Goal: Task Accomplishment & Management: Complete application form

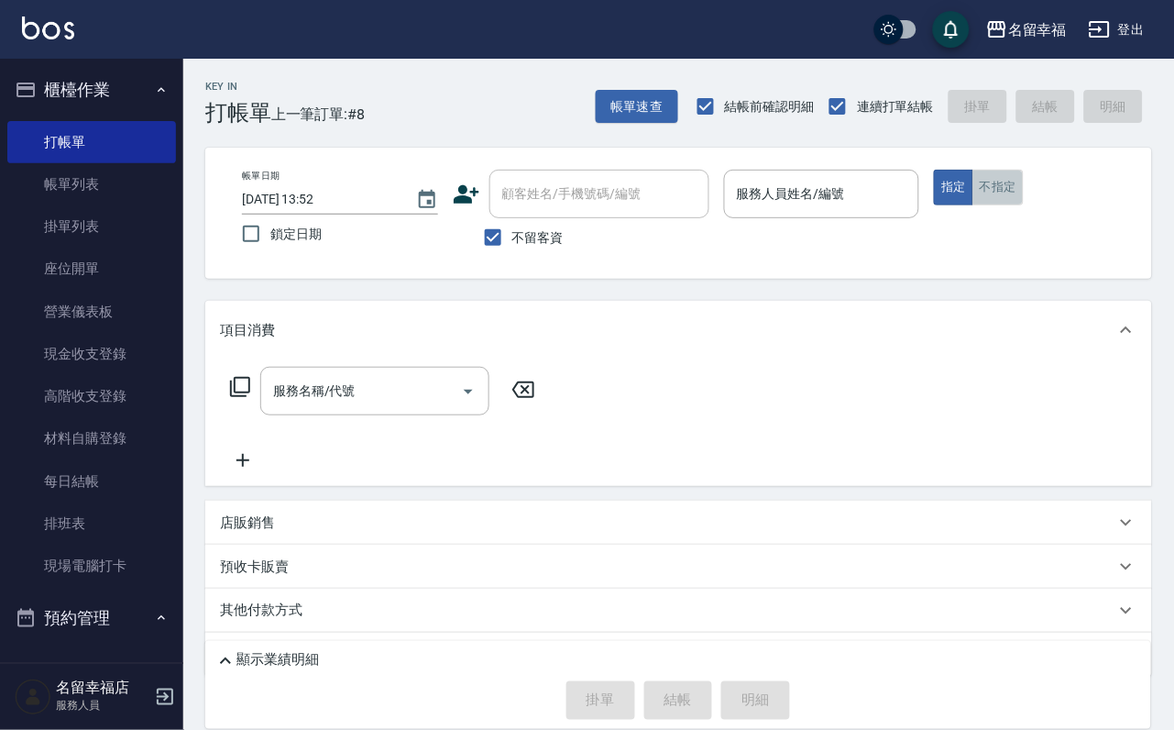
click at [1024, 204] on button "不指定" at bounding box center [998, 188] width 51 height 36
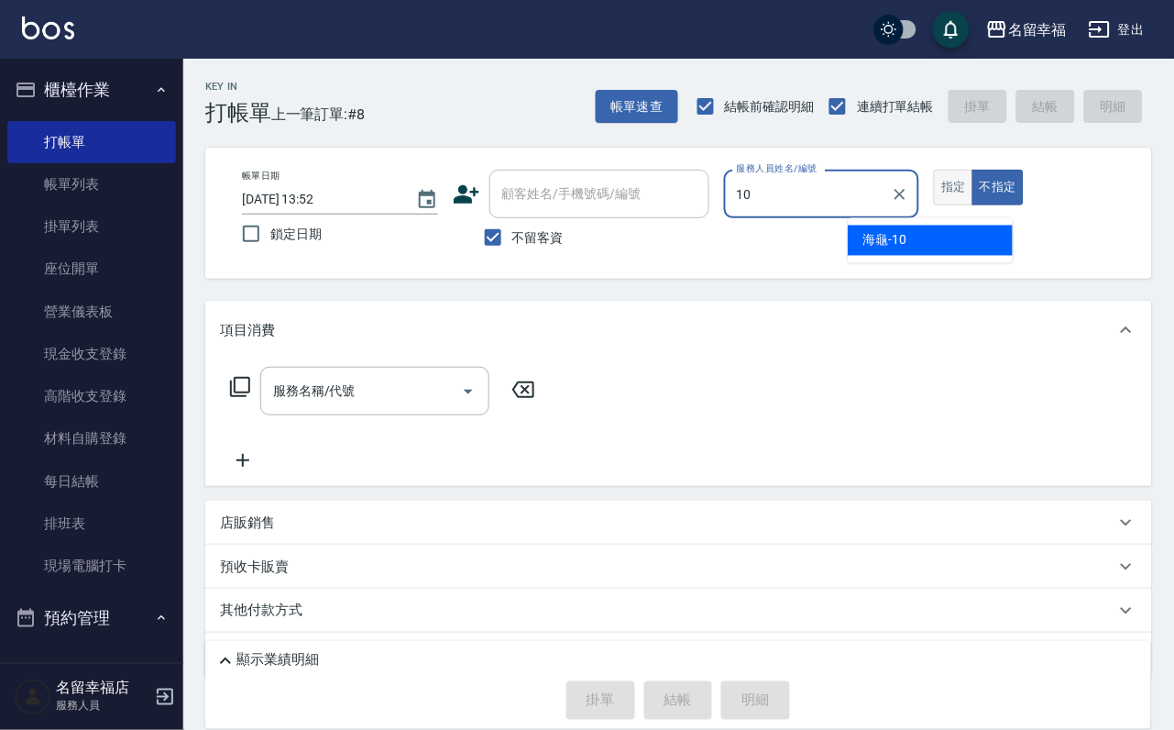
type input "海龜-10"
type button "false"
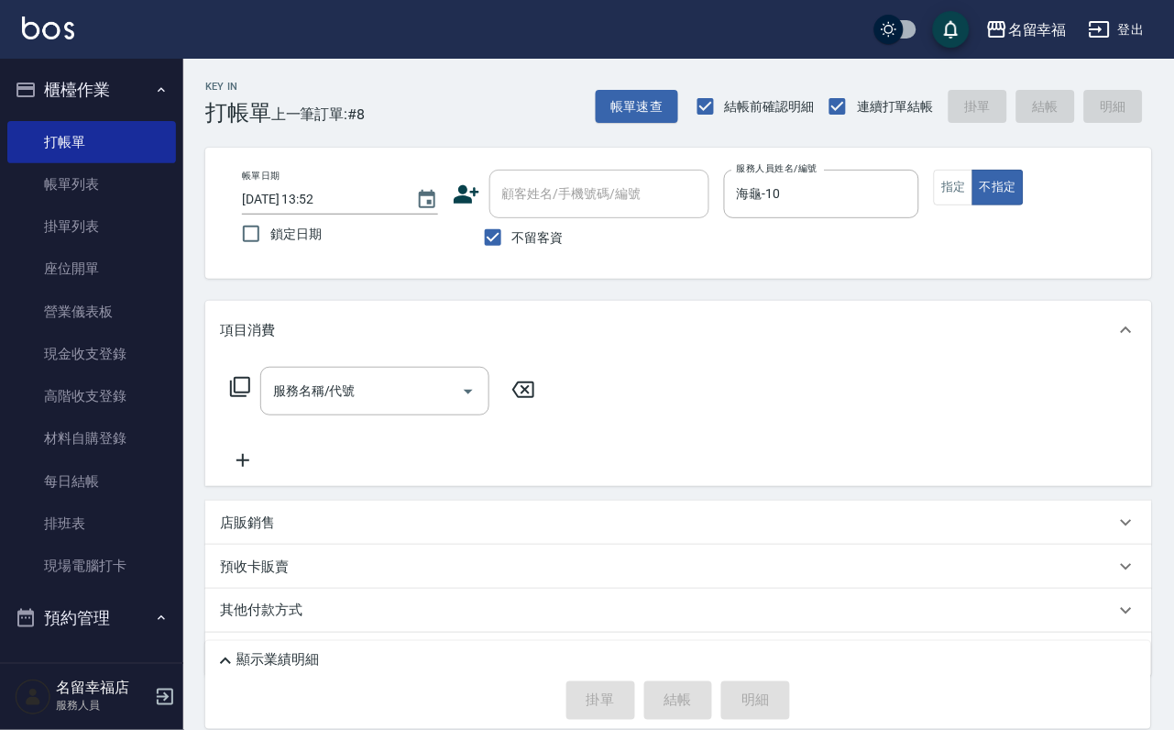
click at [250, 397] on icon at bounding box center [240, 387] width 20 height 20
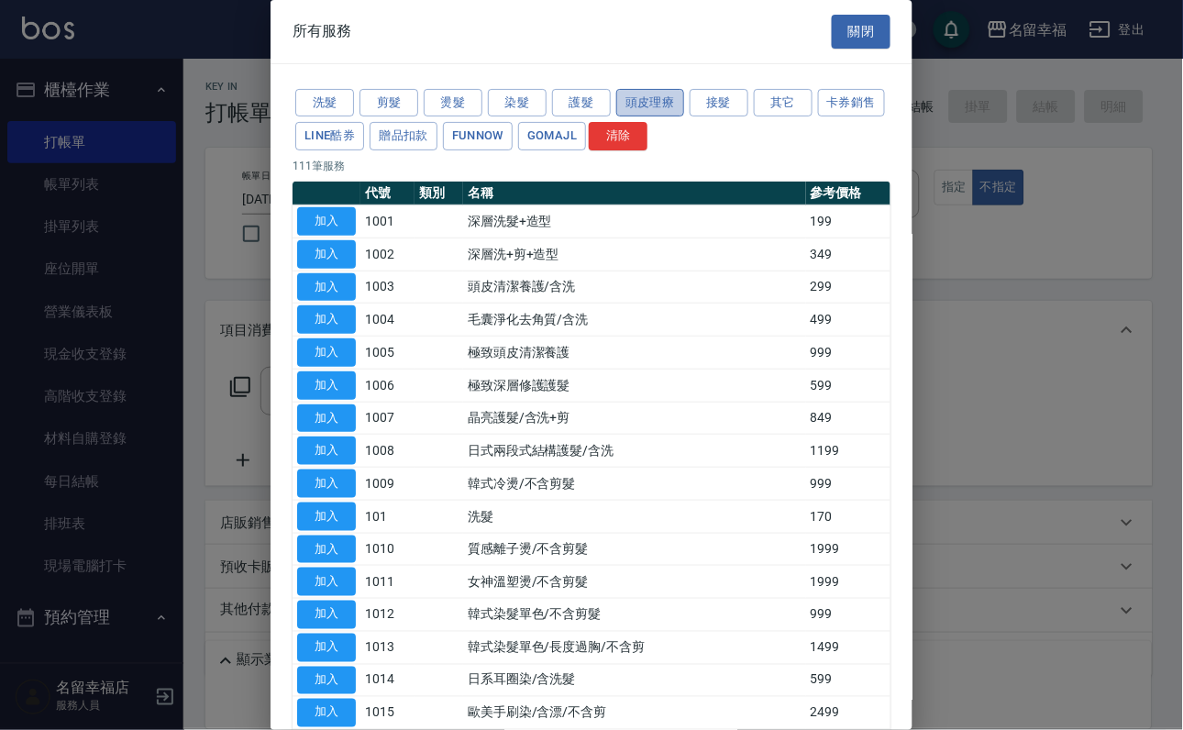
click at [665, 116] on button "頭皮理療" at bounding box center [650, 103] width 68 height 28
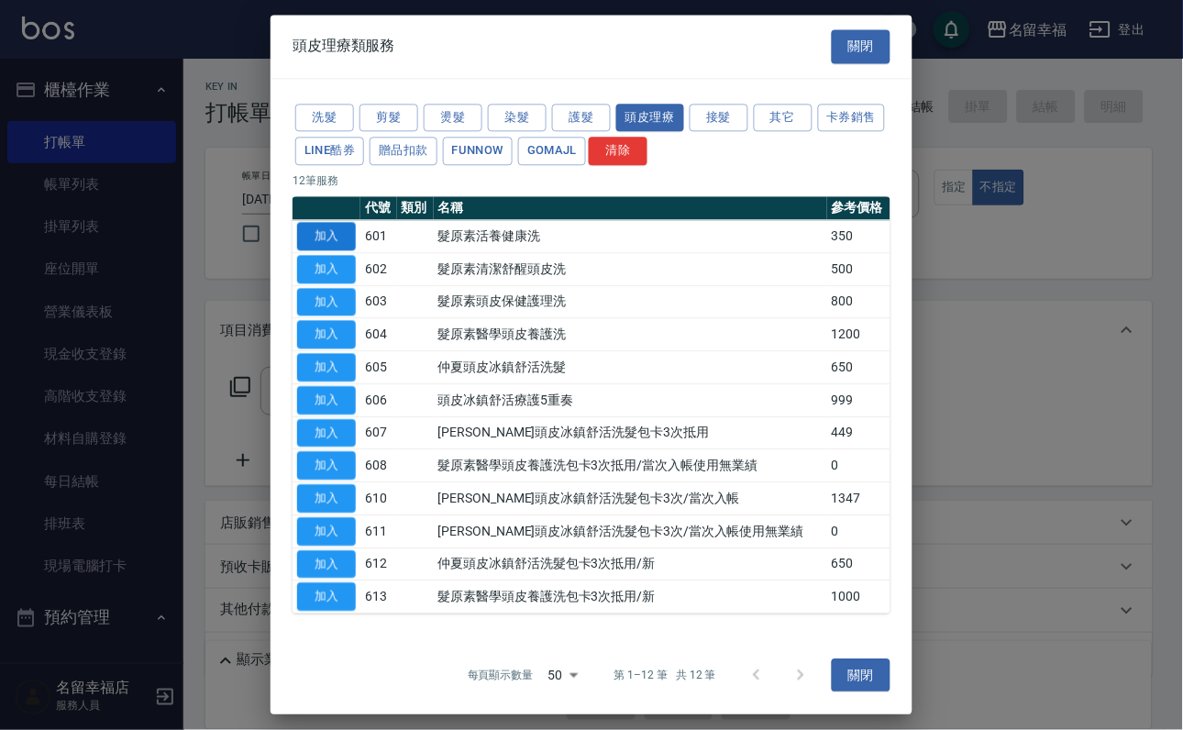
click at [329, 250] on button "加入" at bounding box center [326, 236] width 59 height 28
type input "髮原素活養健康洗(601)"
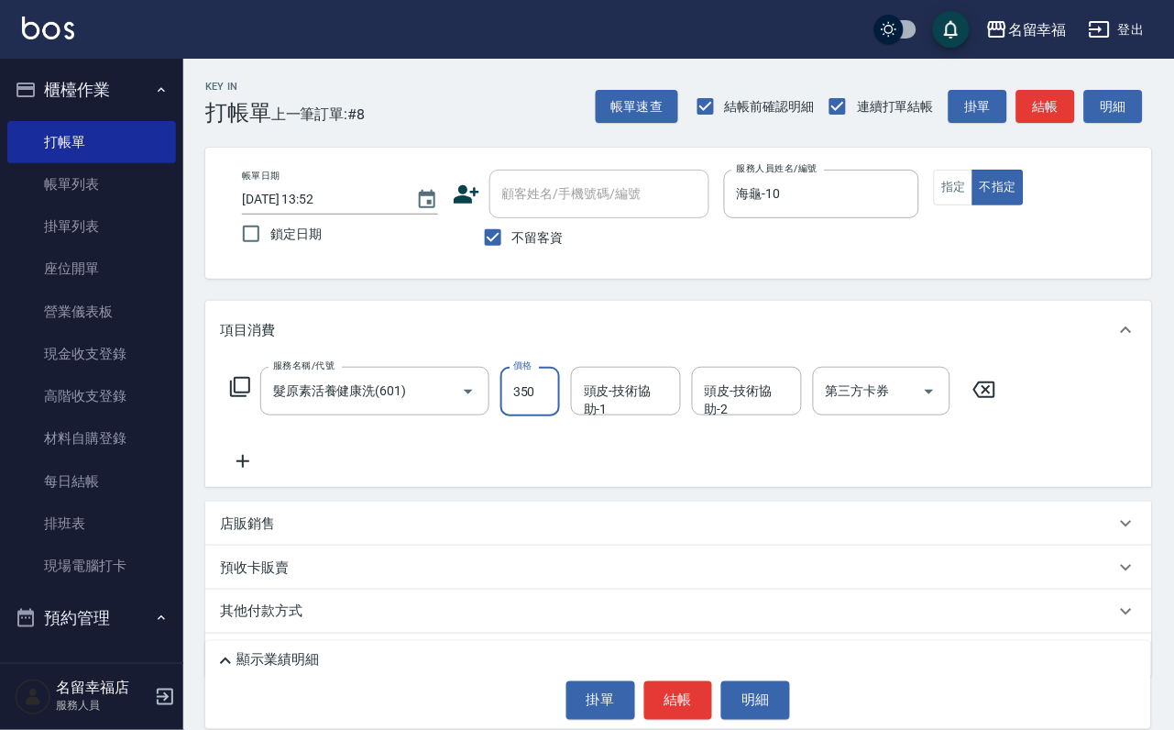
click at [551, 412] on input "350" at bounding box center [531, 392] width 60 height 50
type input "400"
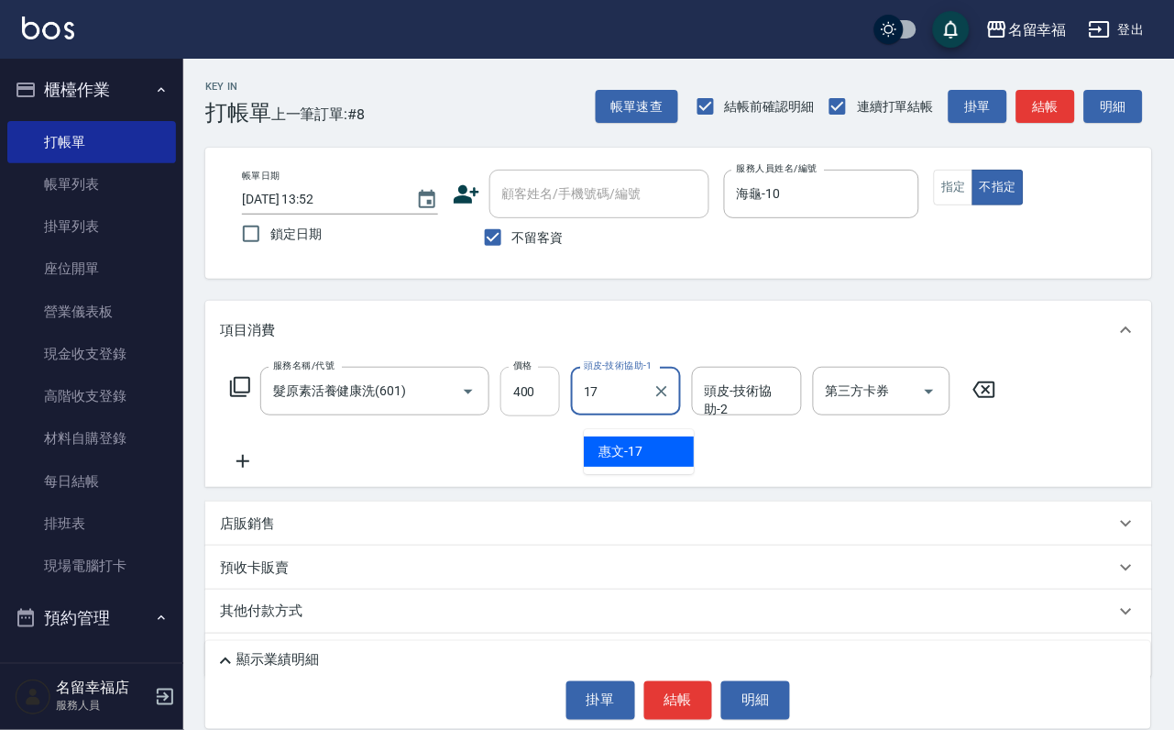
type input "惠文-17"
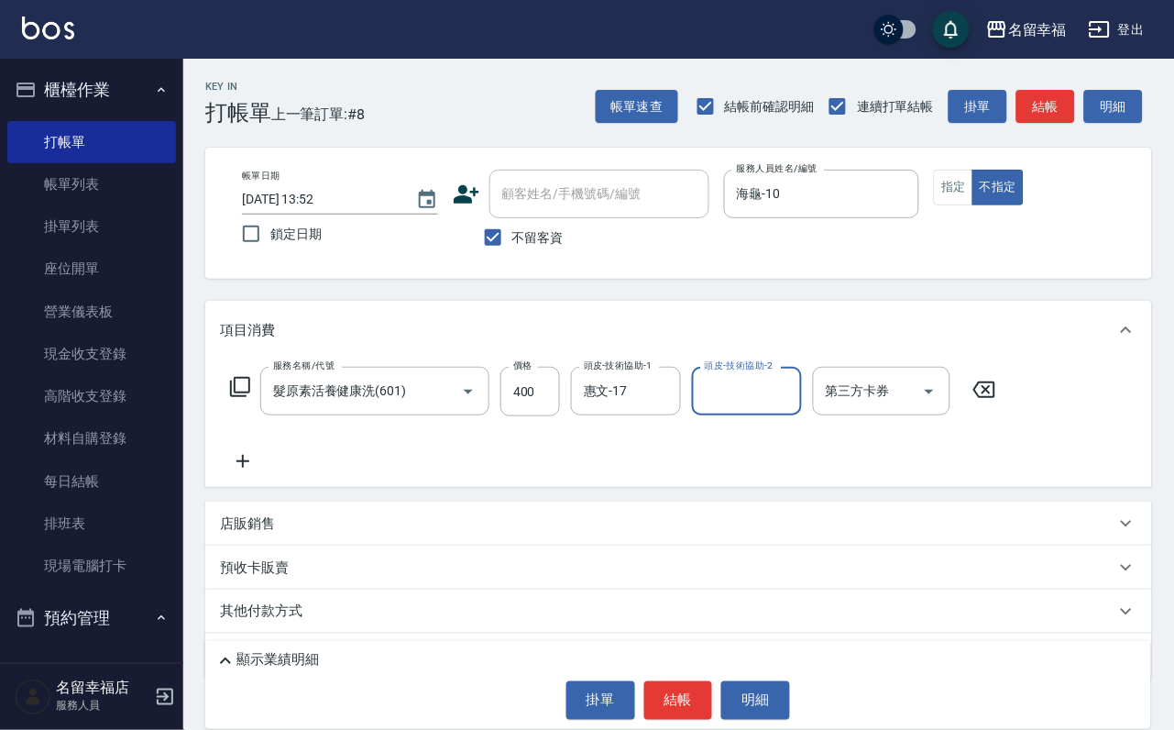
click at [521, 472] on div "服務名稱/代號 髮原素活養健康洗(601) 服務名稱/代號 價格 400 價格 頭皮-技術協助-1 惠文-17 頭皮-技術協助-1 頭皮-技術協助-2 頭皮-…" at bounding box center [613, 419] width 787 height 105
click at [697, 708] on button "結帳" at bounding box center [678, 700] width 69 height 39
click at [677, 681] on button "結帳" at bounding box center [678, 700] width 69 height 39
click at [667, 689] on button "結帳" at bounding box center [678, 700] width 69 height 39
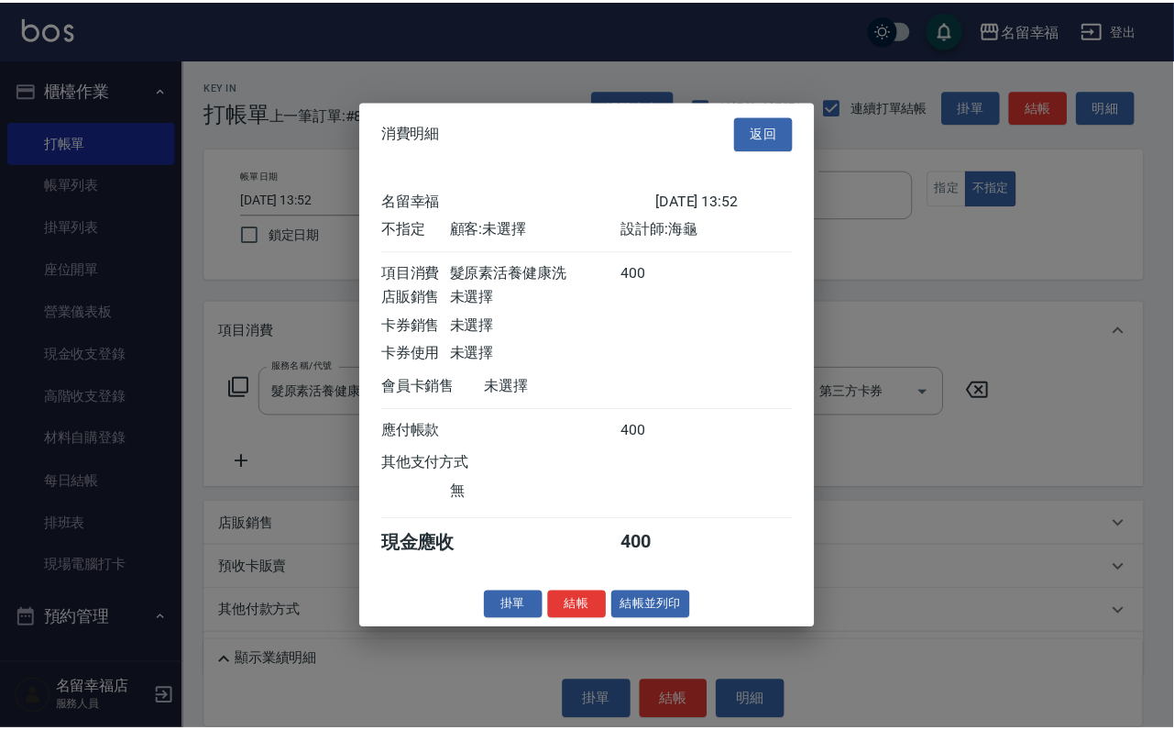
scroll to position [260, 0]
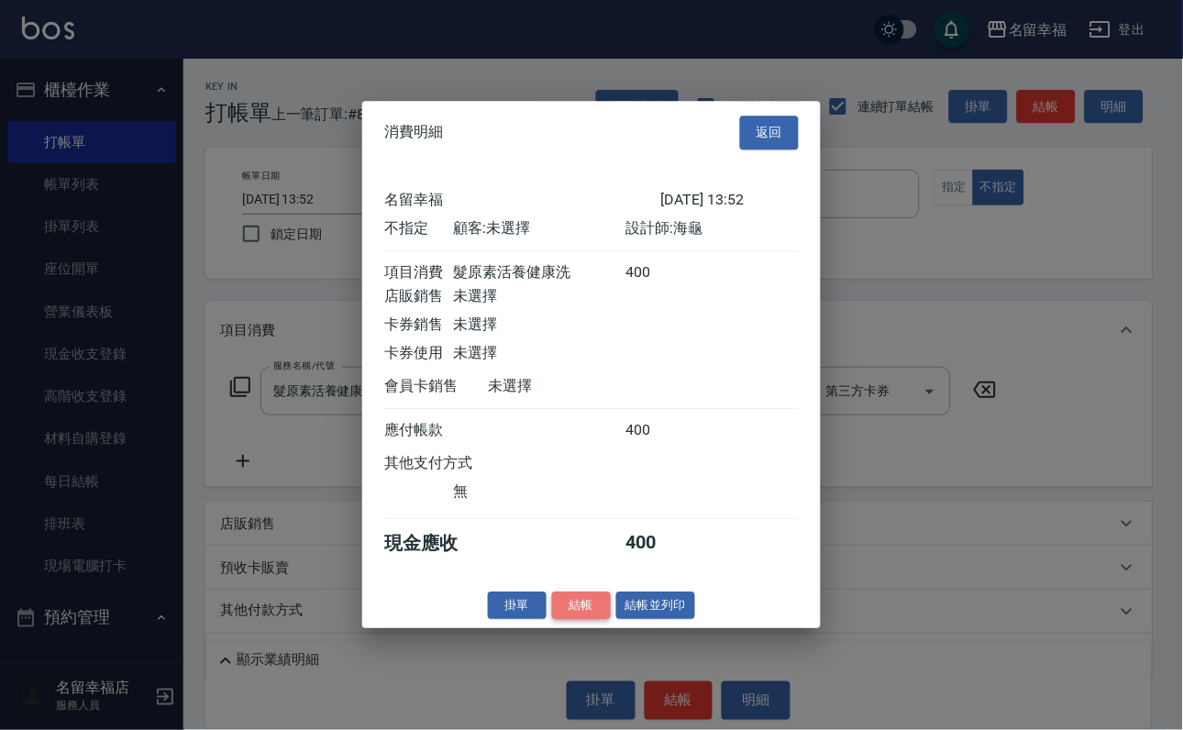
click at [561, 620] on button "結帳" at bounding box center [581, 605] width 59 height 28
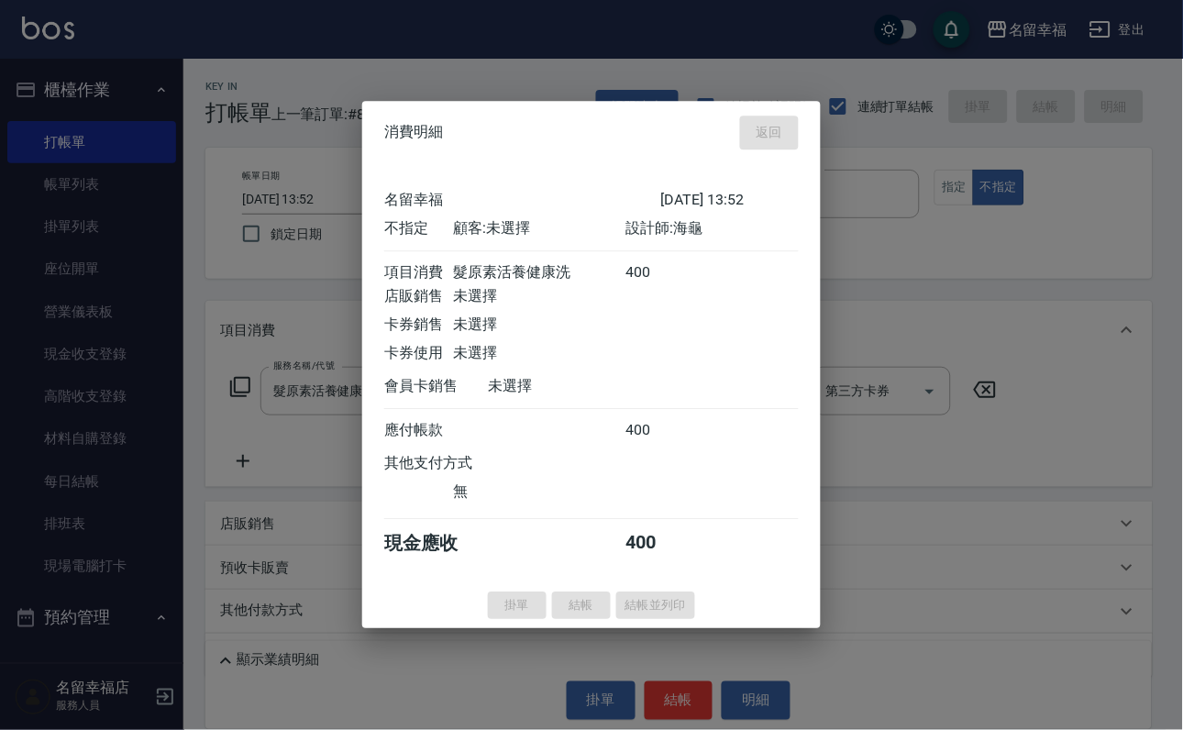
type input "[DATE] 15:09"
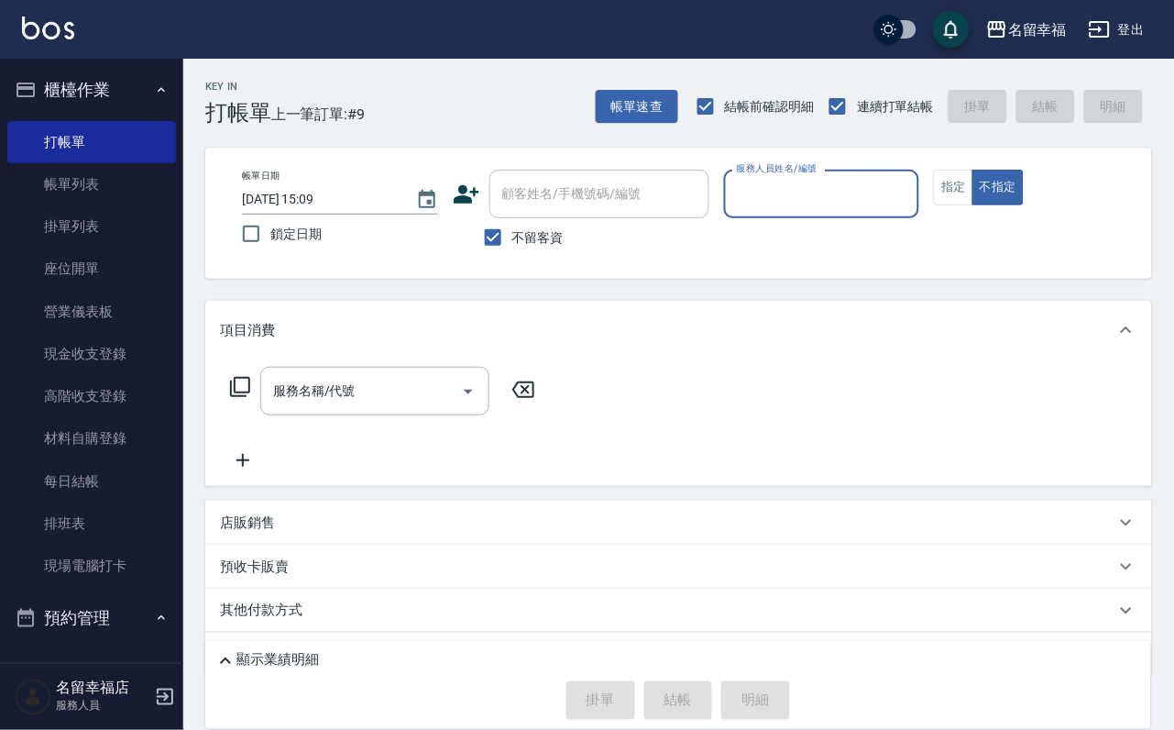
click at [895, 198] on input "服務人員姓名/編號" at bounding box center [822, 194] width 180 height 32
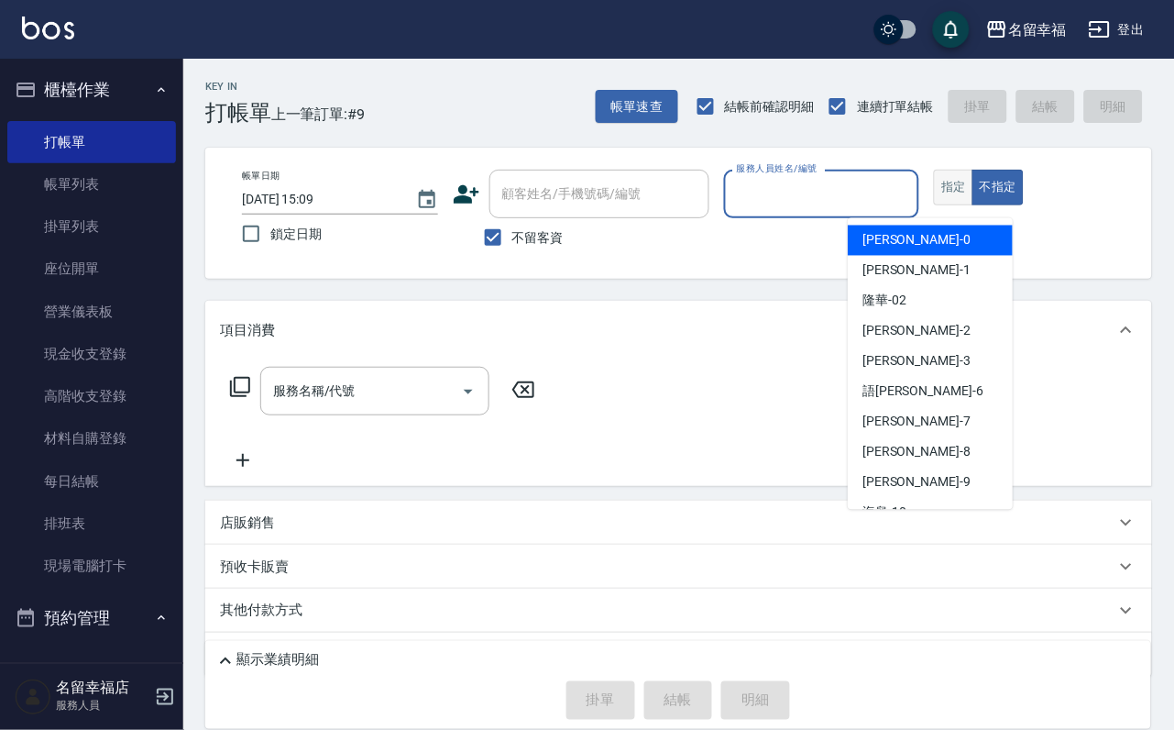
drag, startPoint x: 1061, startPoint y: 244, endPoint x: 1038, endPoint y: 234, distance: 25.0
click at [974, 205] on button "指定" at bounding box center [953, 188] width 39 height 36
click at [912, 182] on input "服務人員姓名/編號" at bounding box center [822, 194] width 180 height 32
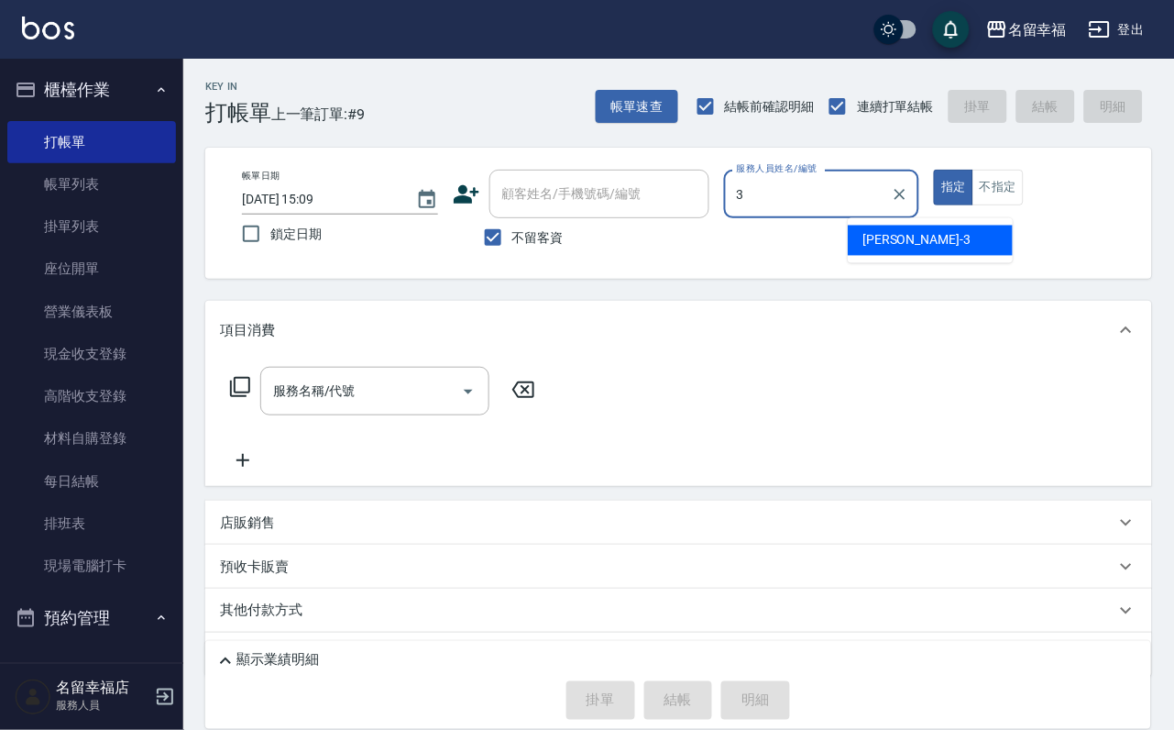
type input "[PERSON_NAME]-3"
type button "true"
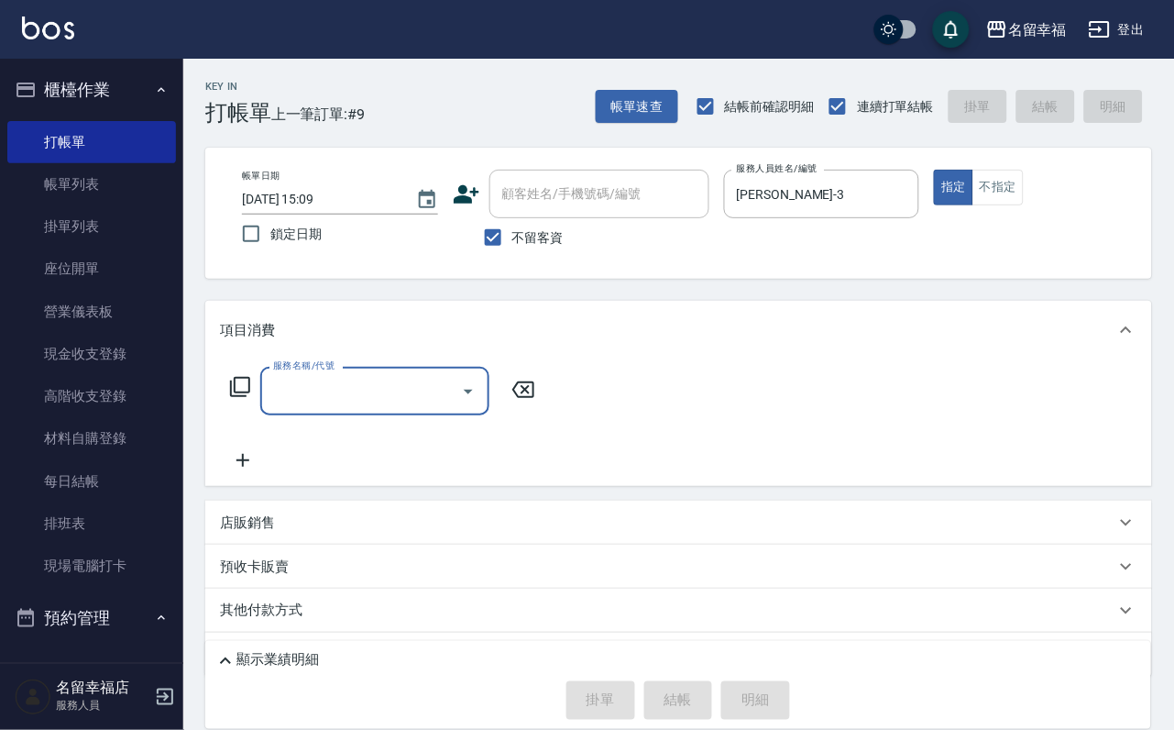
click at [527, 241] on span "不留客資" at bounding box center [537, 237] width 51 height 19
click at [512, 241] on input "不留客資" at bounding box center [493, 237] width 39 height 39
checkbox input "false"
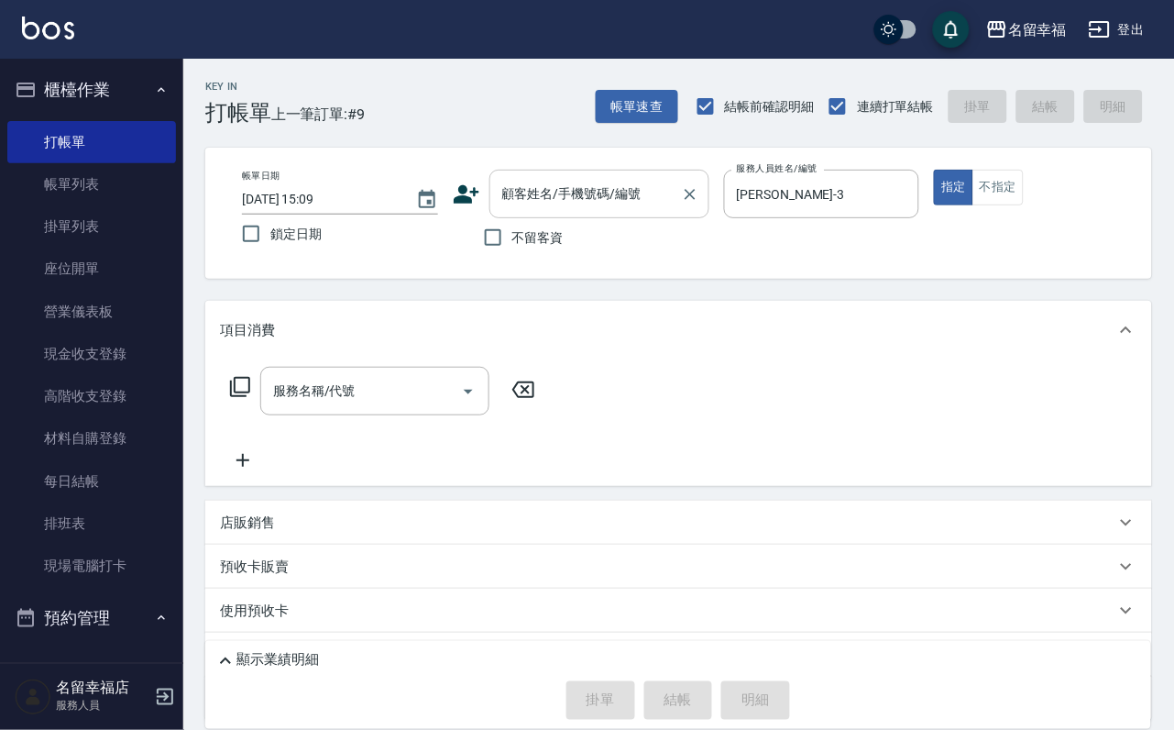
click at [556, 213] on div "顧客姓名/手機號碼/編號" at bounding box center [600, 194] width 220 height 49
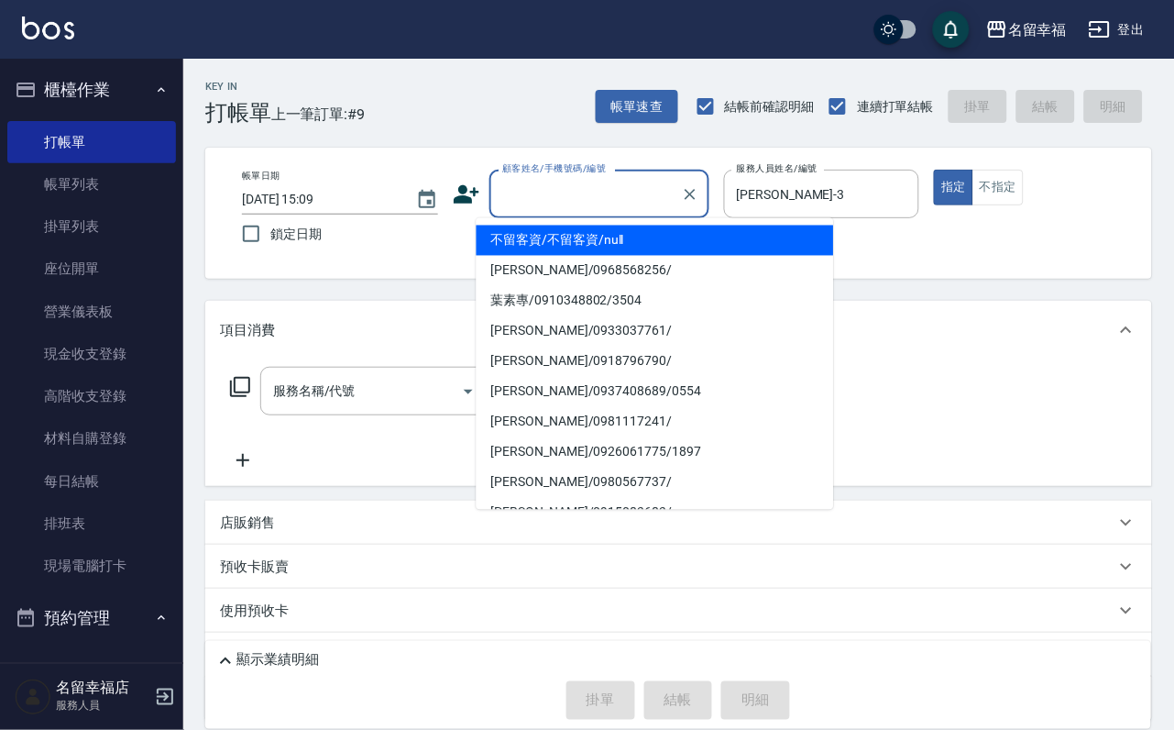
click at [555, 210] on div "顧客姓名/手機號碼/編號" at bounding box center [600, 194] width 220 height 49
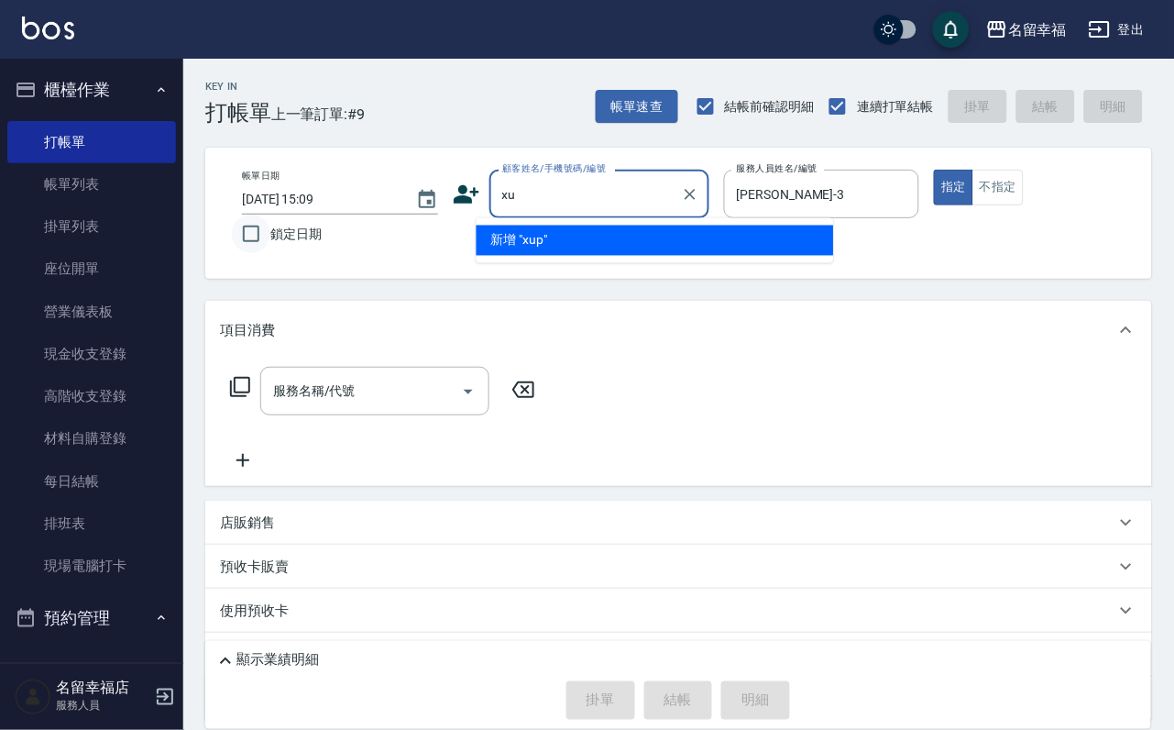
type input "x"
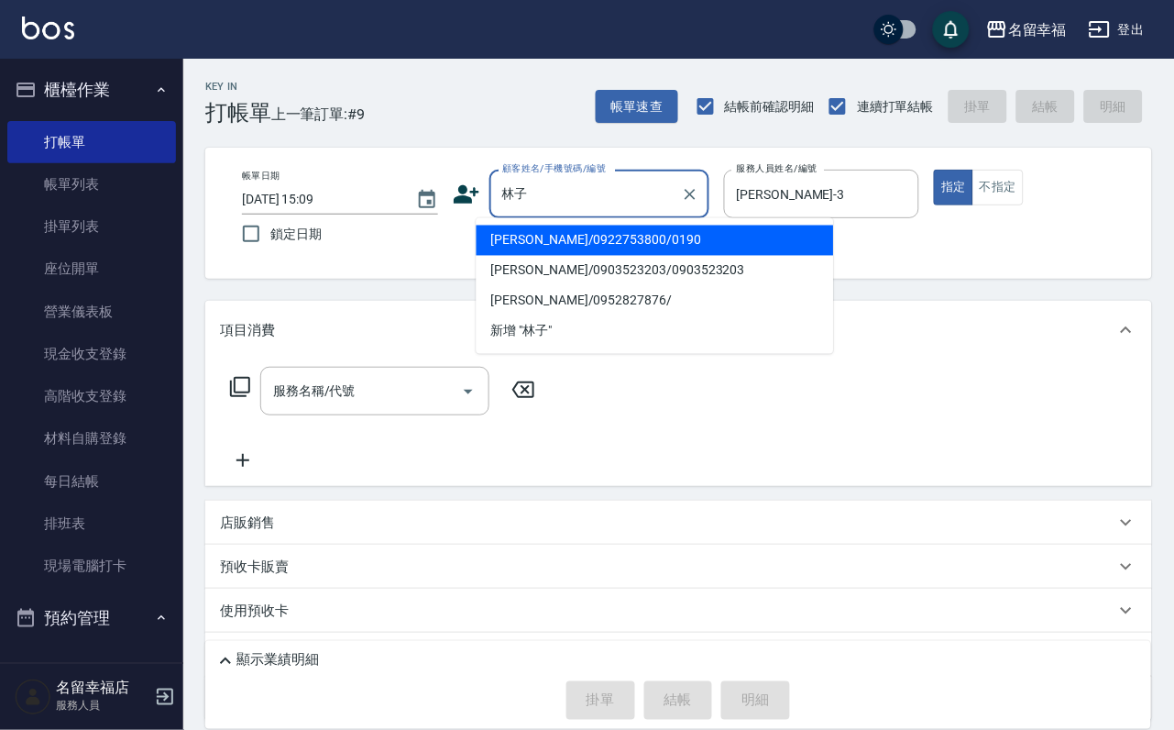
click at [633, 268] on li "[PERSON_NAME]/0903523203/0903523203" at bounding box center [656, 271] width 358 height 30
type input "[PERSON_NAME]/0903523203/0903523203"
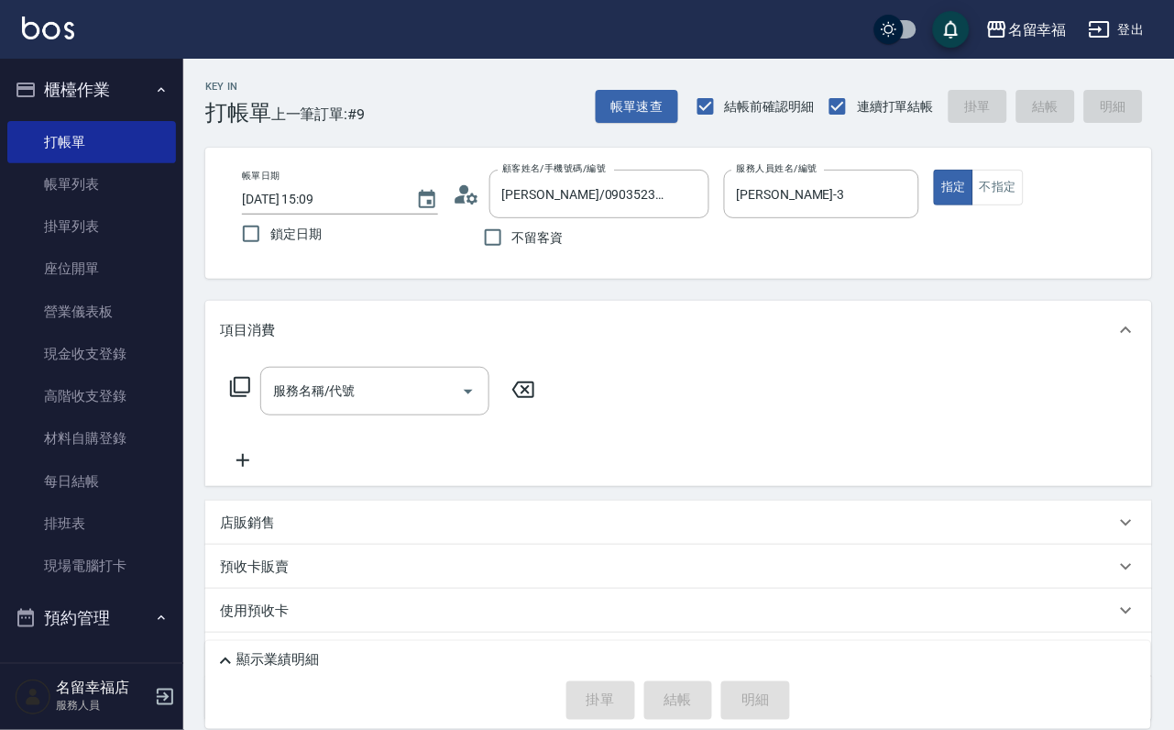
click at [455, 199] on icon at bounding box center [467, 195] width 28 height 28
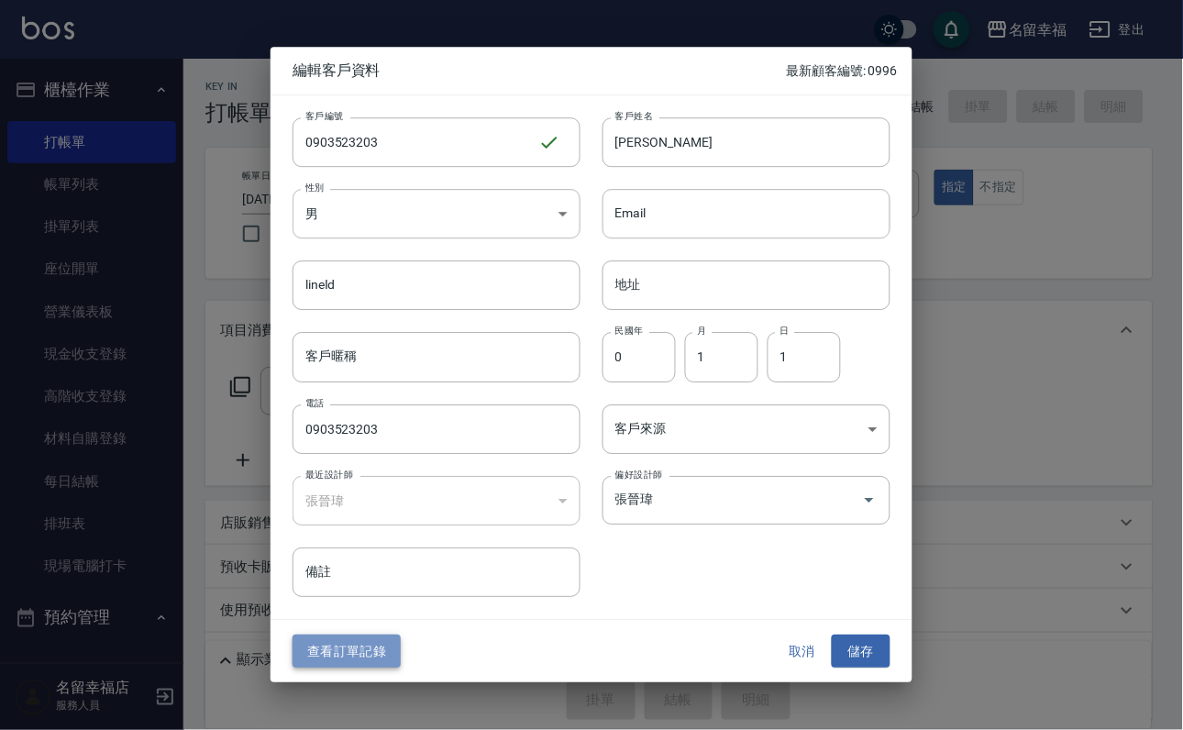
click at [395, 645] on button "查看訂單記錄" at bounding box center [346, 651] width 108 height 34
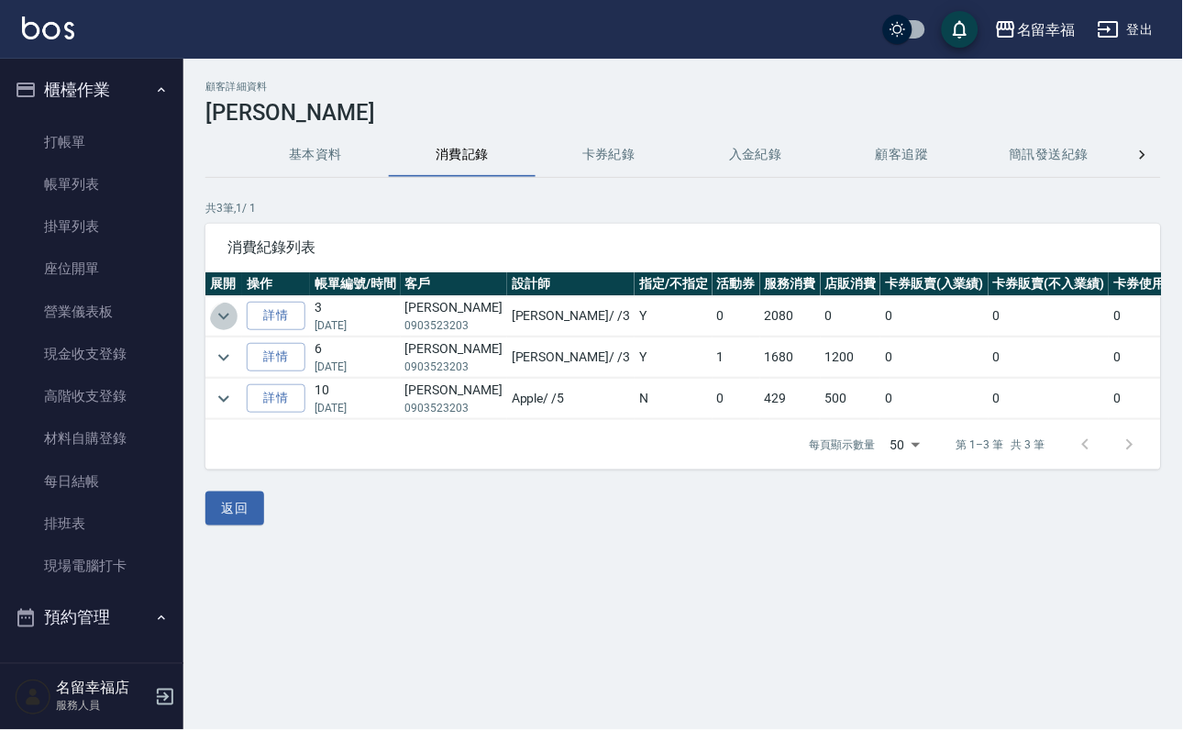
click at [235, 319] on icon "expand row" at bounding box center [224, 316] width 22 height 22
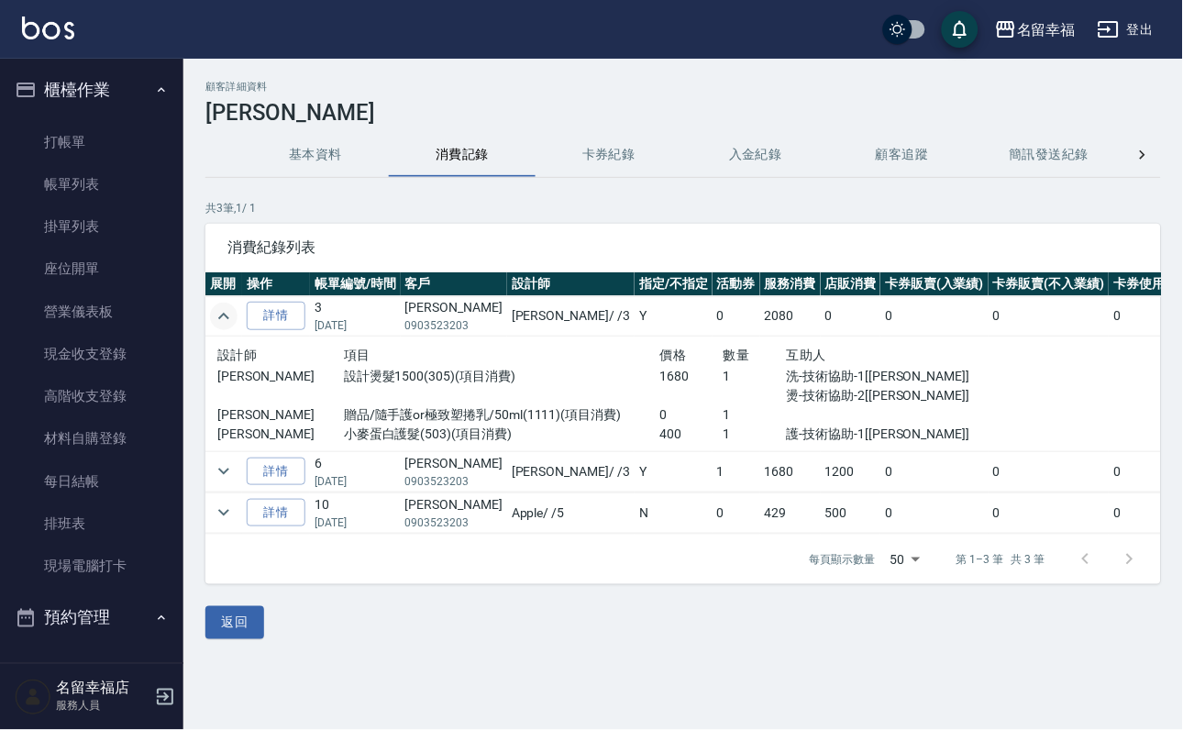
click at [235, 319] on icon "expand row" at bounding box center [224, 316] width 22 height 22
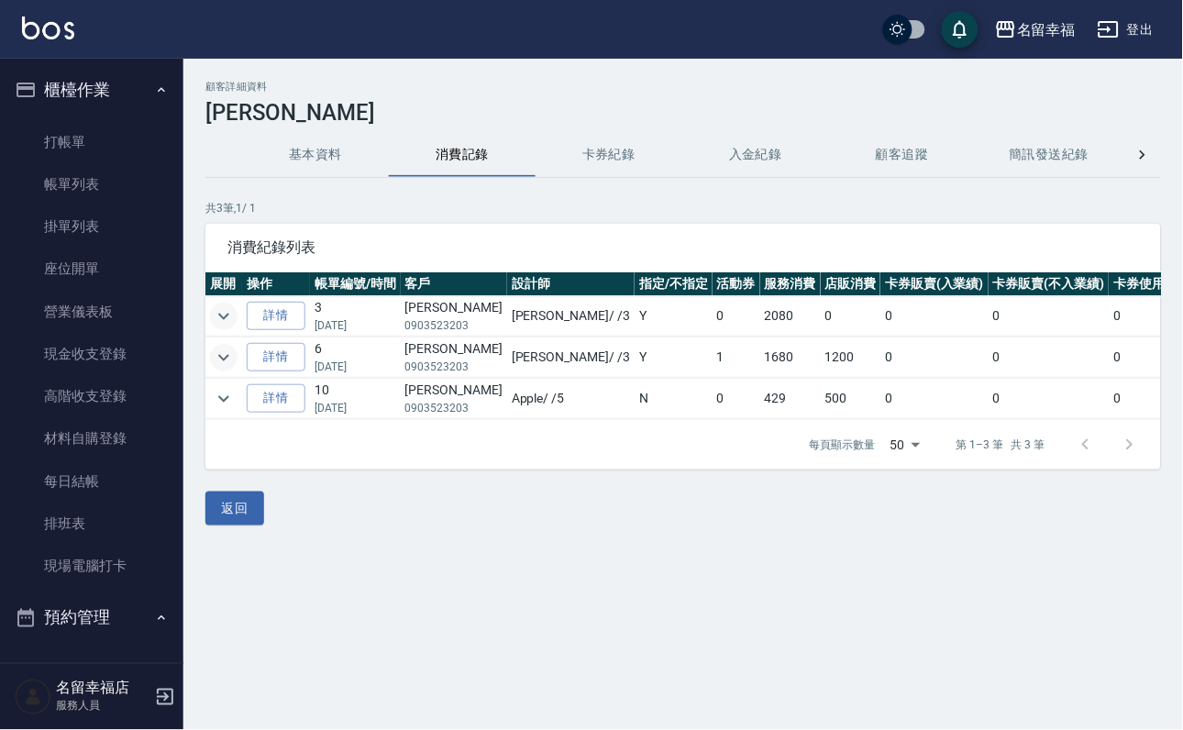
click at [235, 366] on icon "expand row" at bounding box center [224, 358] width 22 height 22
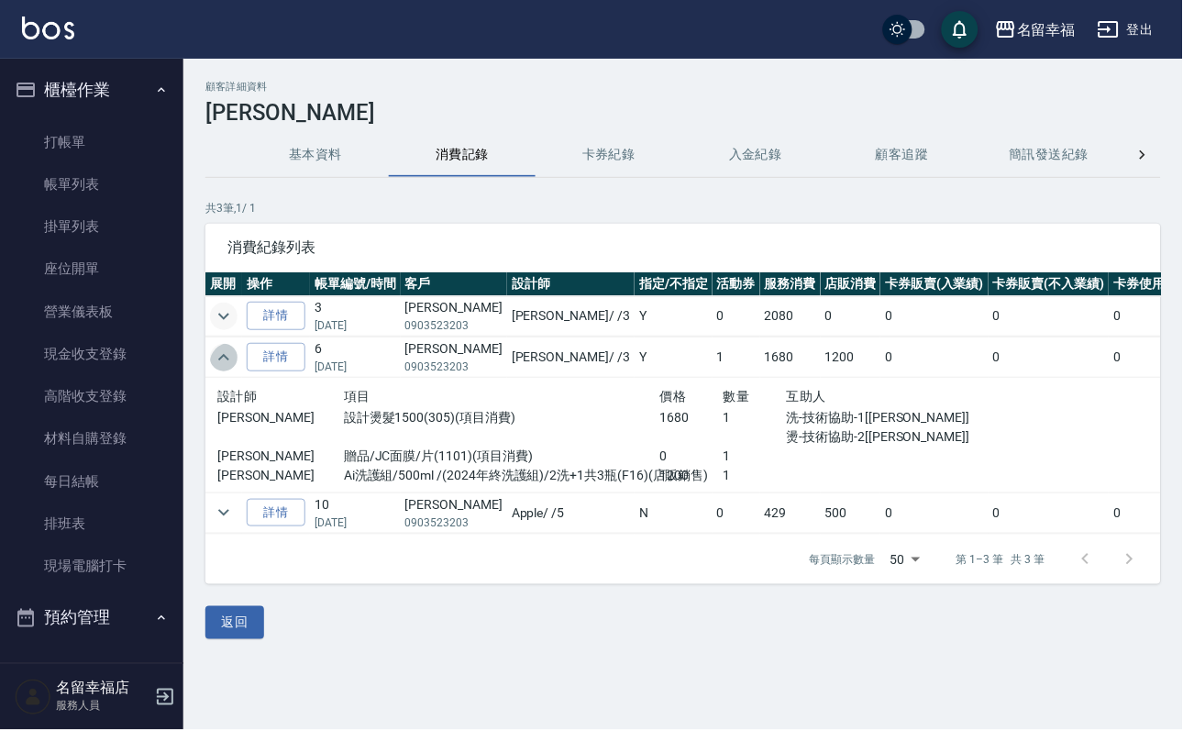
click at [235, 366] on icon "expand row" at bounding box center [224, 358] width 22 height 22
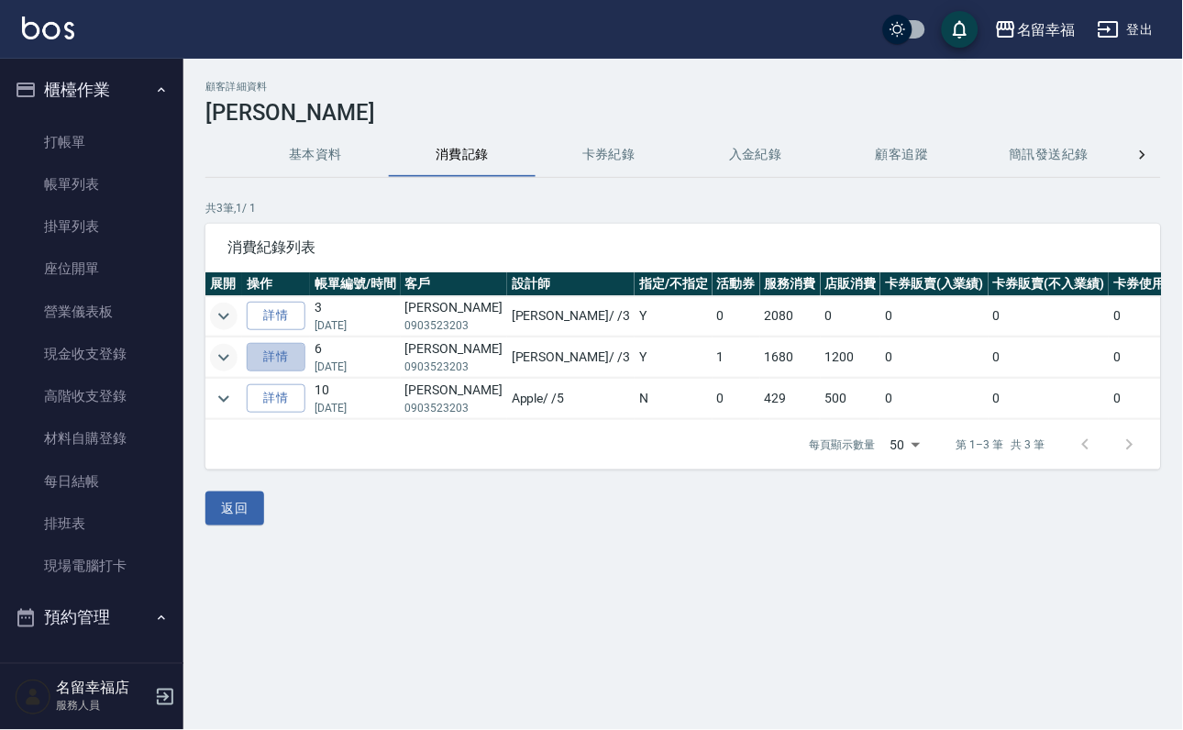
click at [259, 371] on link "詳情" at bounding box center [276, 357] width 59 height 28
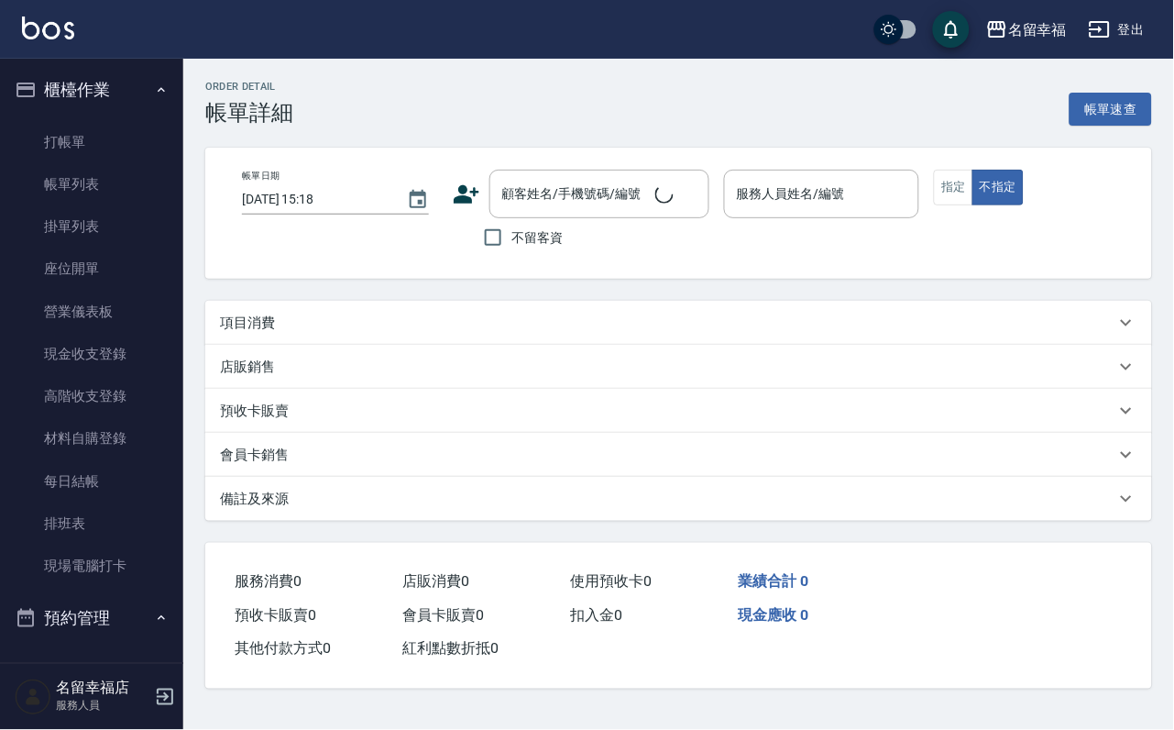
click at [259, 382] on div "Order detail 帳單詳細 帳單速查 帳單日期 [DATE] 15:18 顧客姓名/手機號碼/編號 顧客姓名/手機號碼/編號 不留客資 服務人員姓名/…" at bounding box center [587, 365] width 1174 height 730
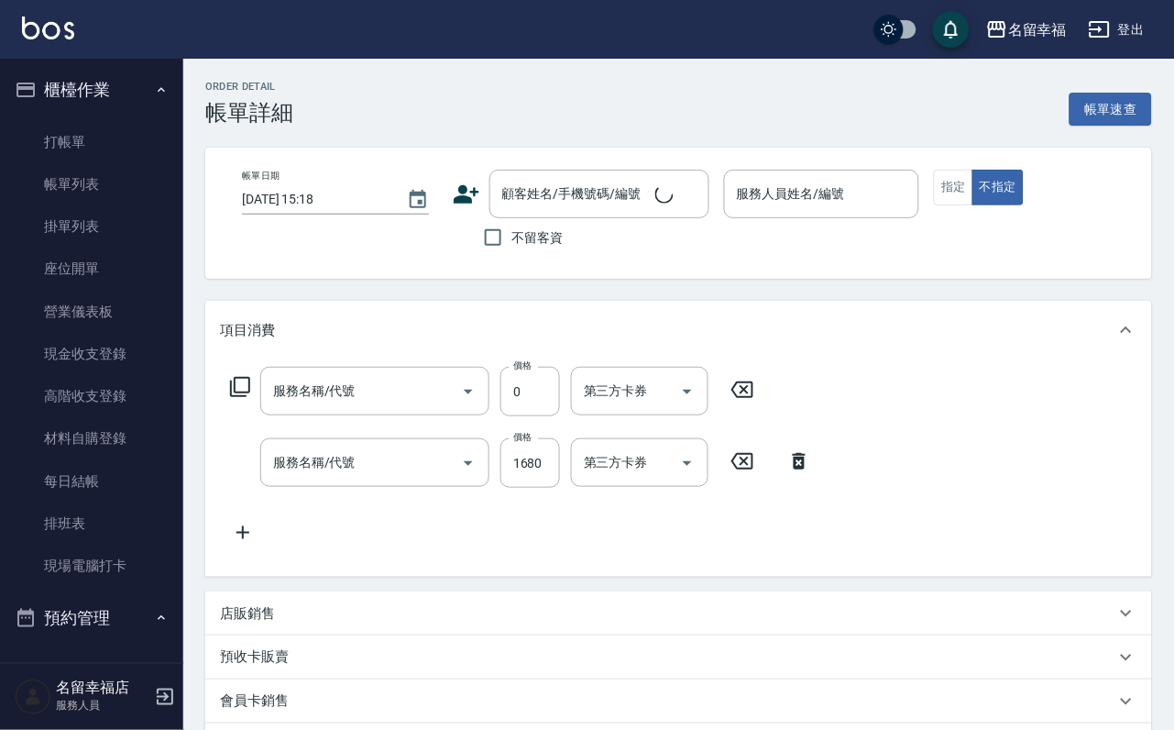
type input "贈品/JC面膜/片(1101)"
type input "設計燙髮1500(305)"
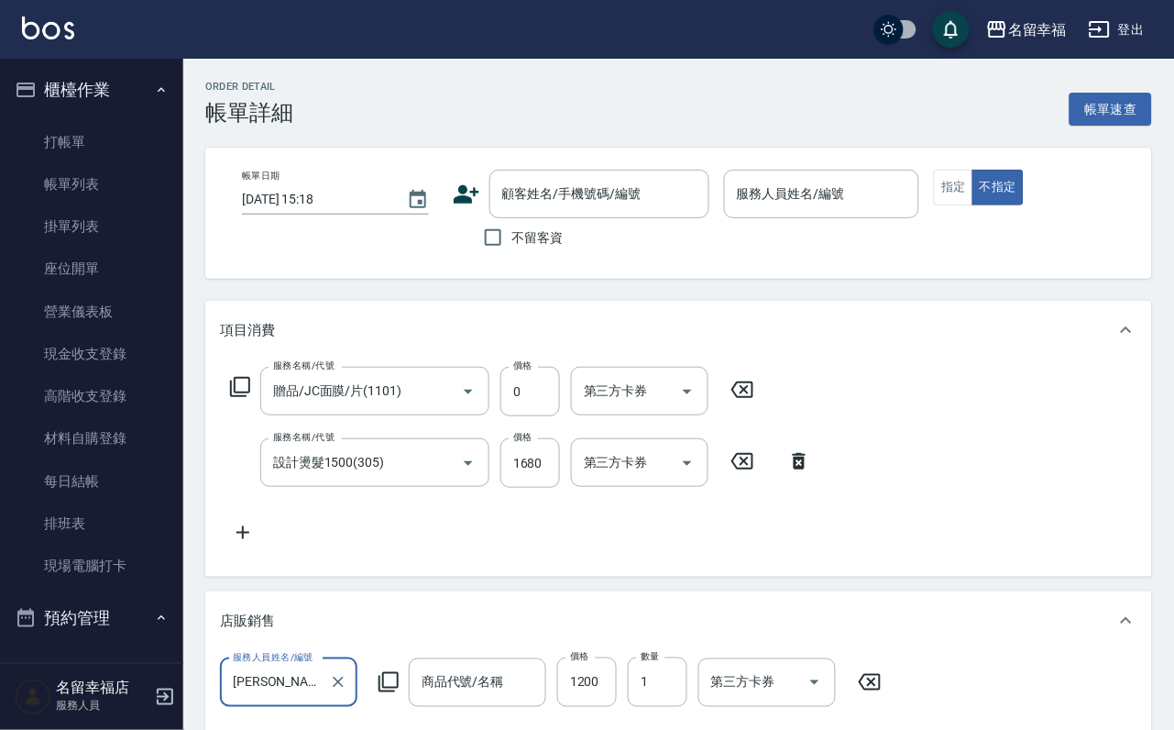
type input "[DATE] 14:38"
type input "[PERSON_NAME]-3"
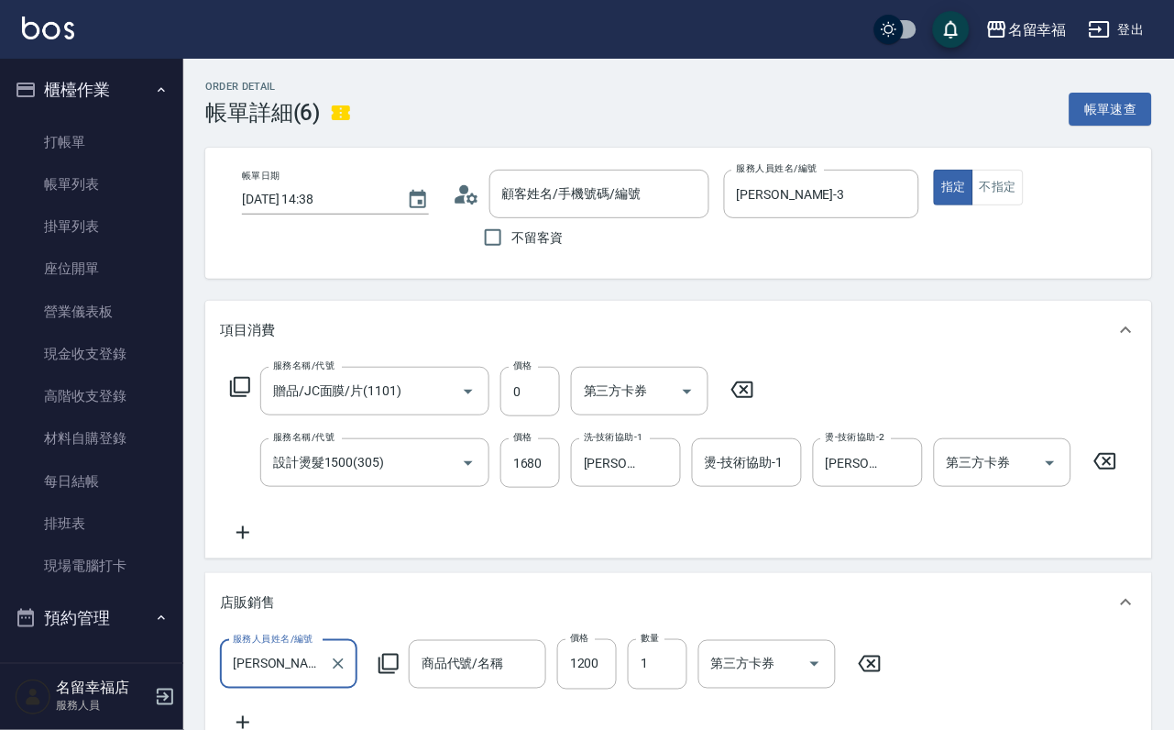
scroll to position [0, 0]
type input "[PERSON_NAME]/0903523203/0903523203"
type input "Ai洗護組/500ml /2洗+1共3瓶"
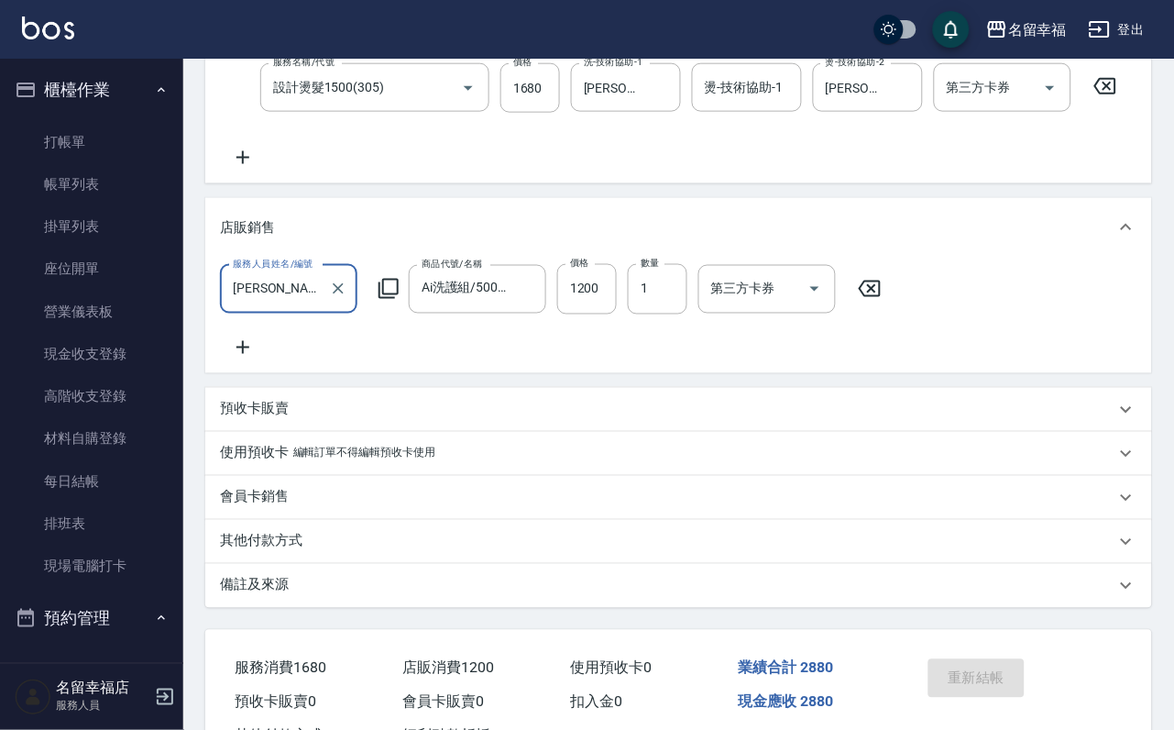
scroll to position [37, 0]
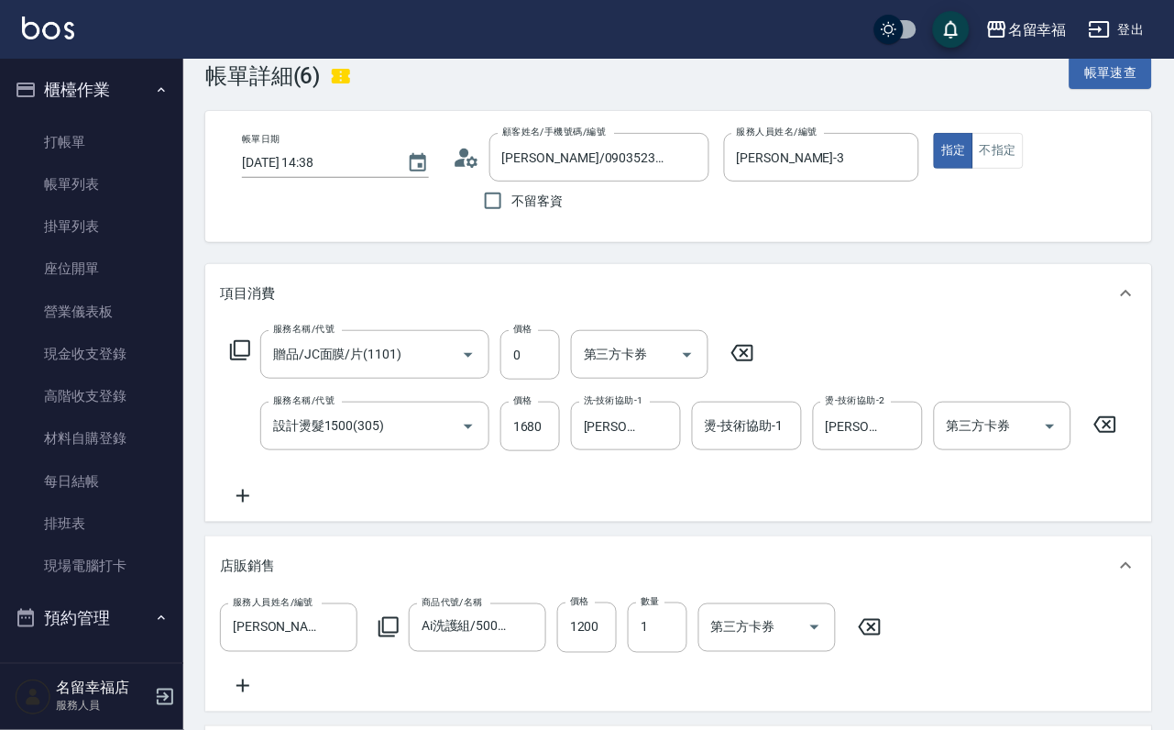
click at [350, 83] on icon at bounding box center [341, 76] width 18 height 15
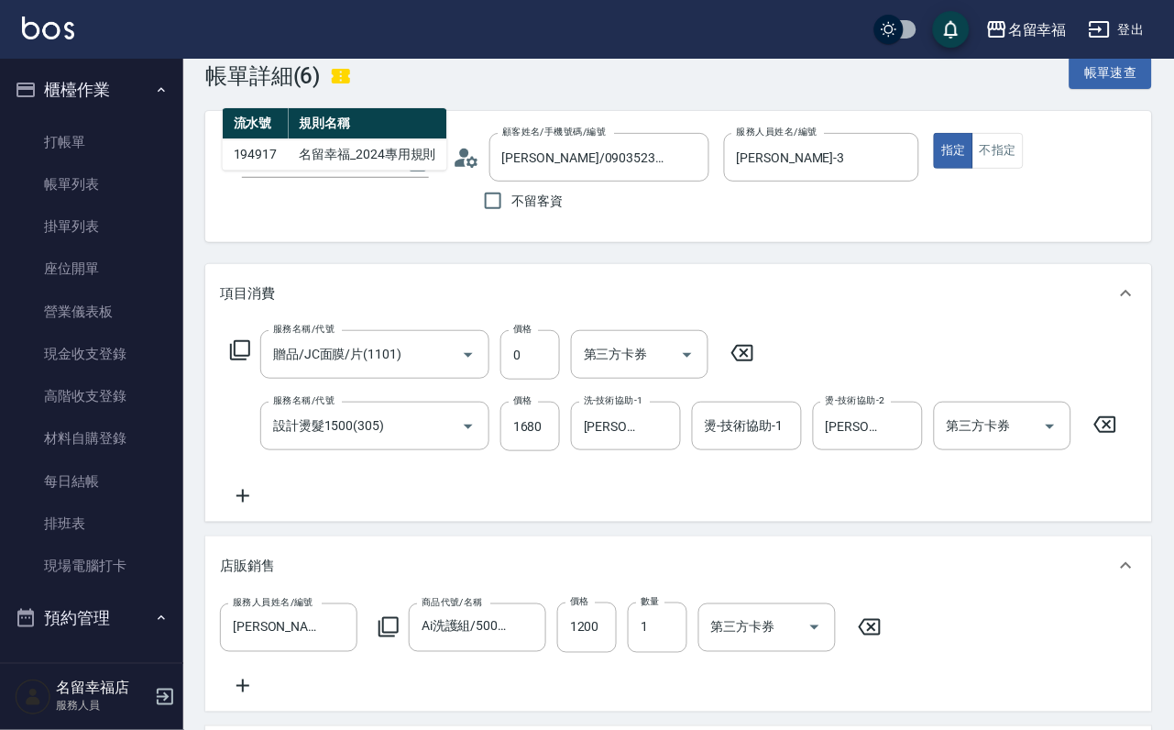
click at [430, 82] on div "Order detail 帳單詳細 (6) 帳單速查" at bounding box center [678, 66] width 947 height 45
click at [425, 86] on div "Order detail 帳單詳細 (6) 帳單速查" at bounding box center [678, 66] width 947 height 45
click at [352, 82] on icon at bounding box center [341, 76] width 22 height 22
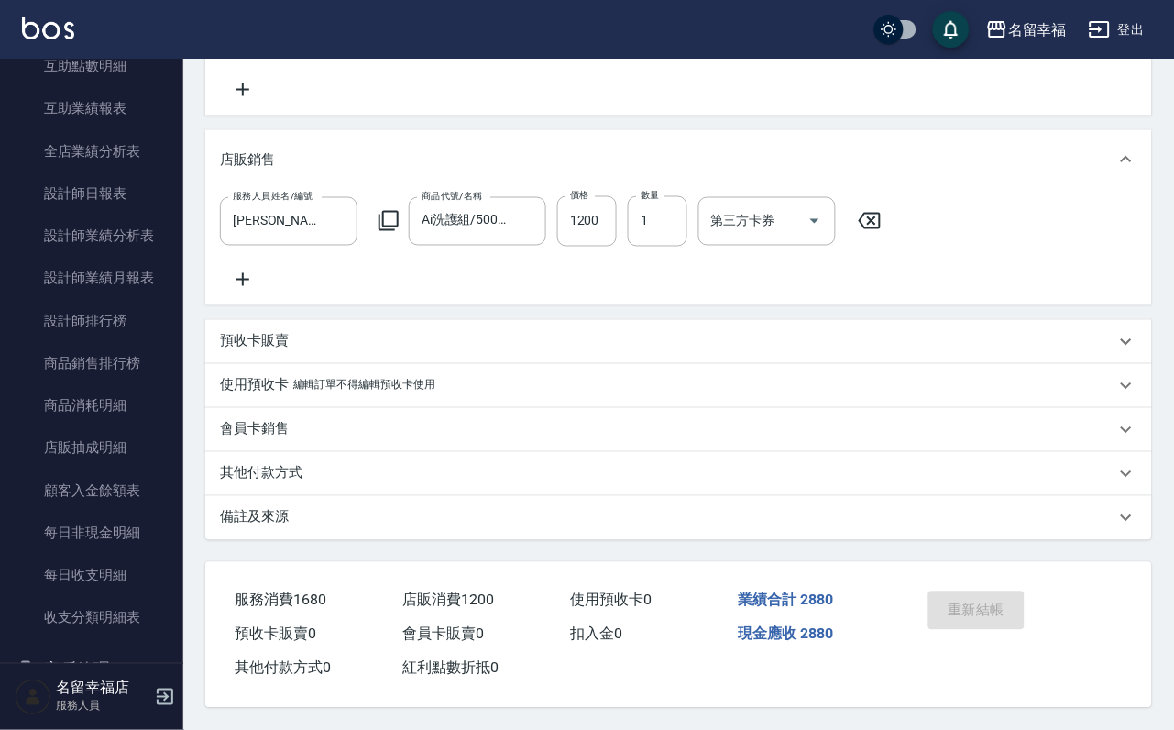
scroll to position [0, 0]
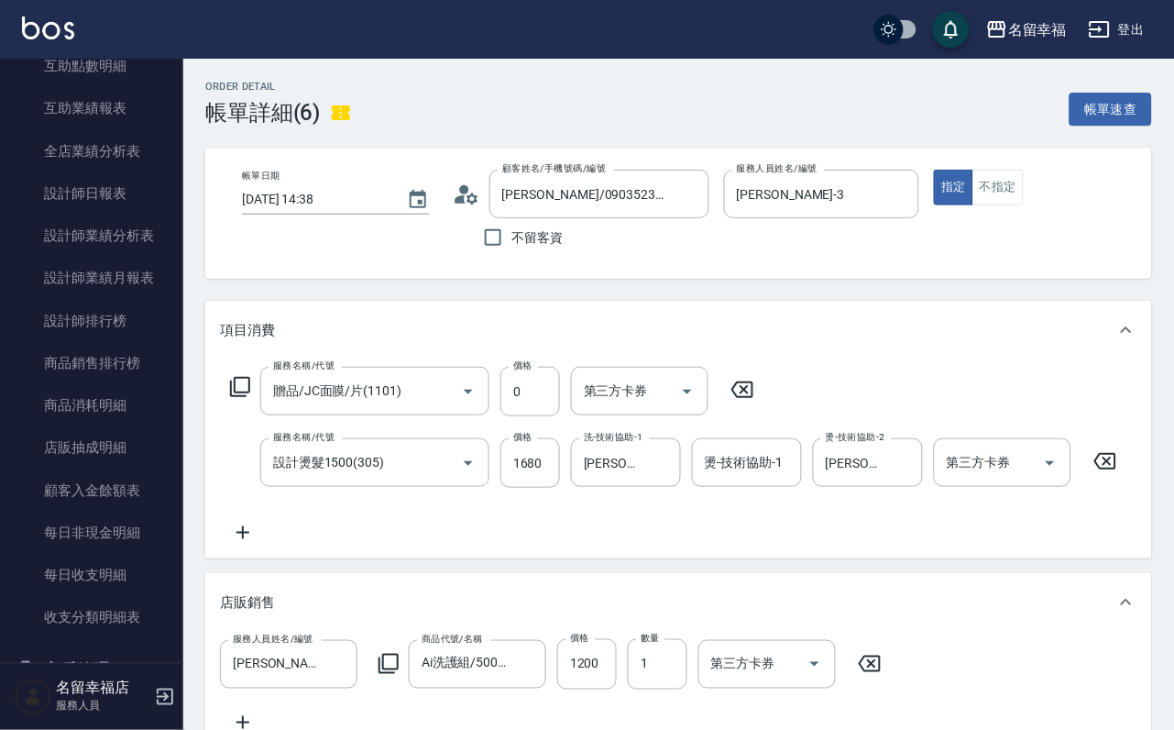
click at [467, 204] on icon at bounding box center [472, 198] width 11 height 11
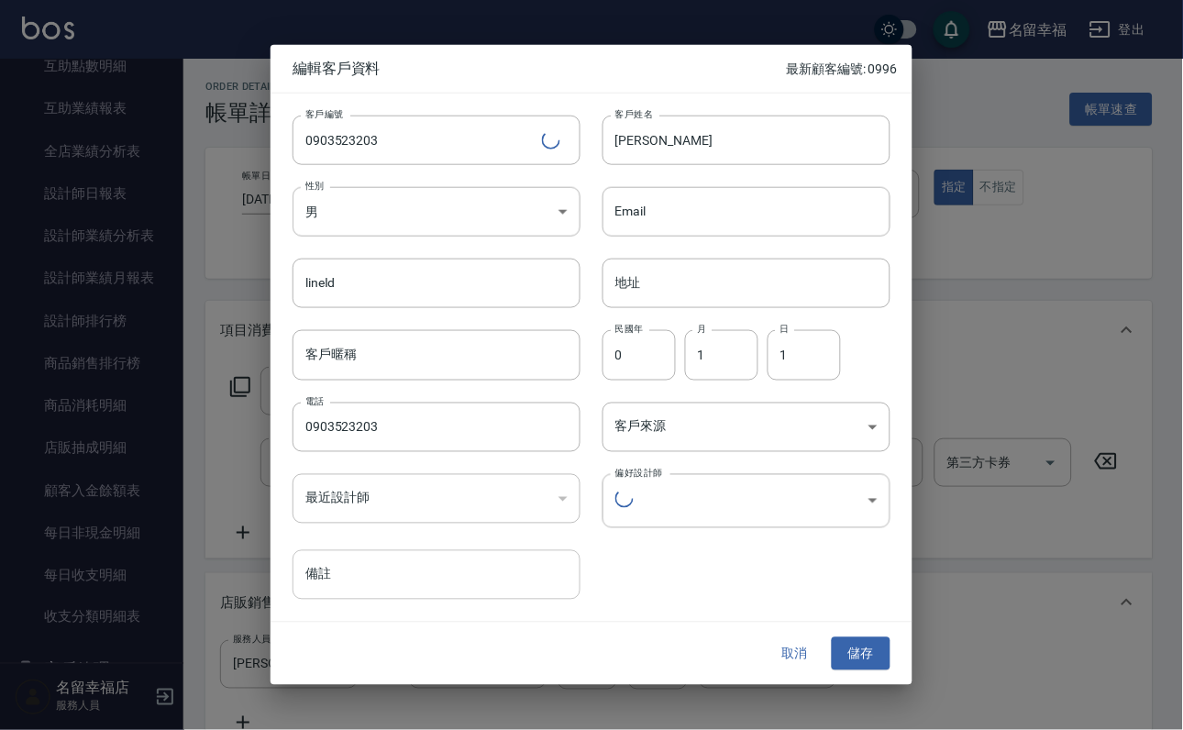
type input "aac095d2-3c7f-45aa-9f3f-a571865e33dd"
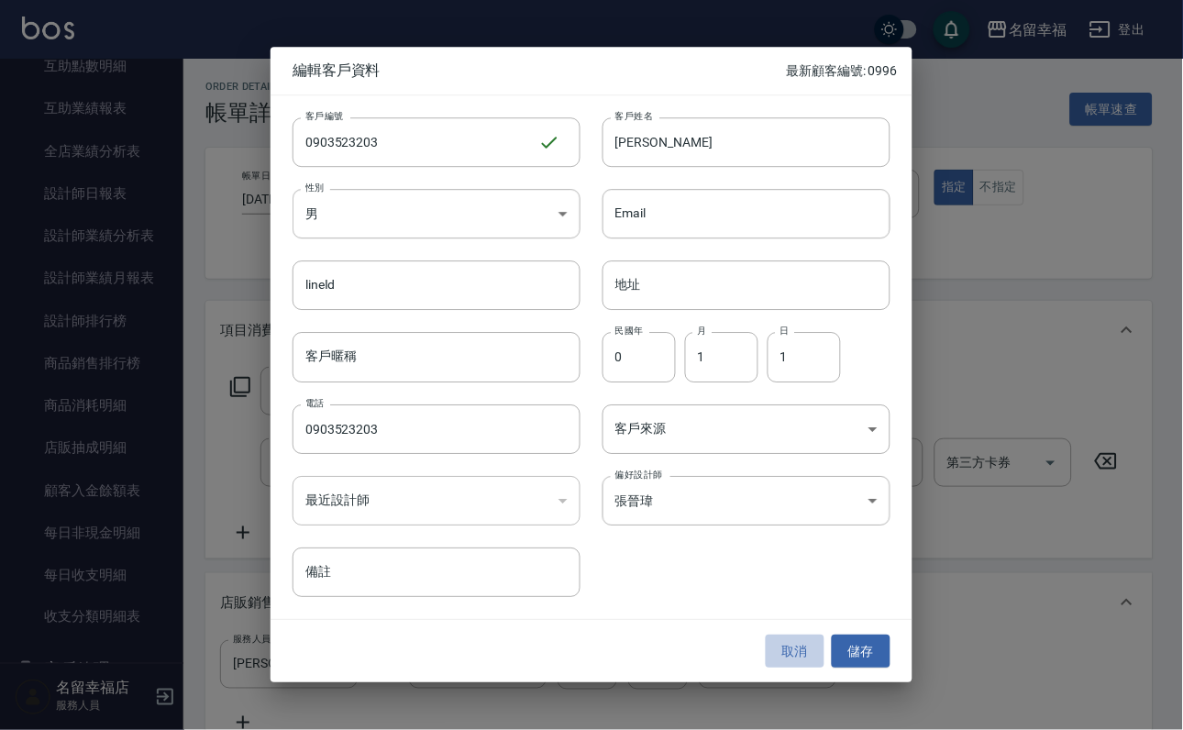
click at [803, 650] on button "取消" at bounding box center [794, 651] width 59 height 34
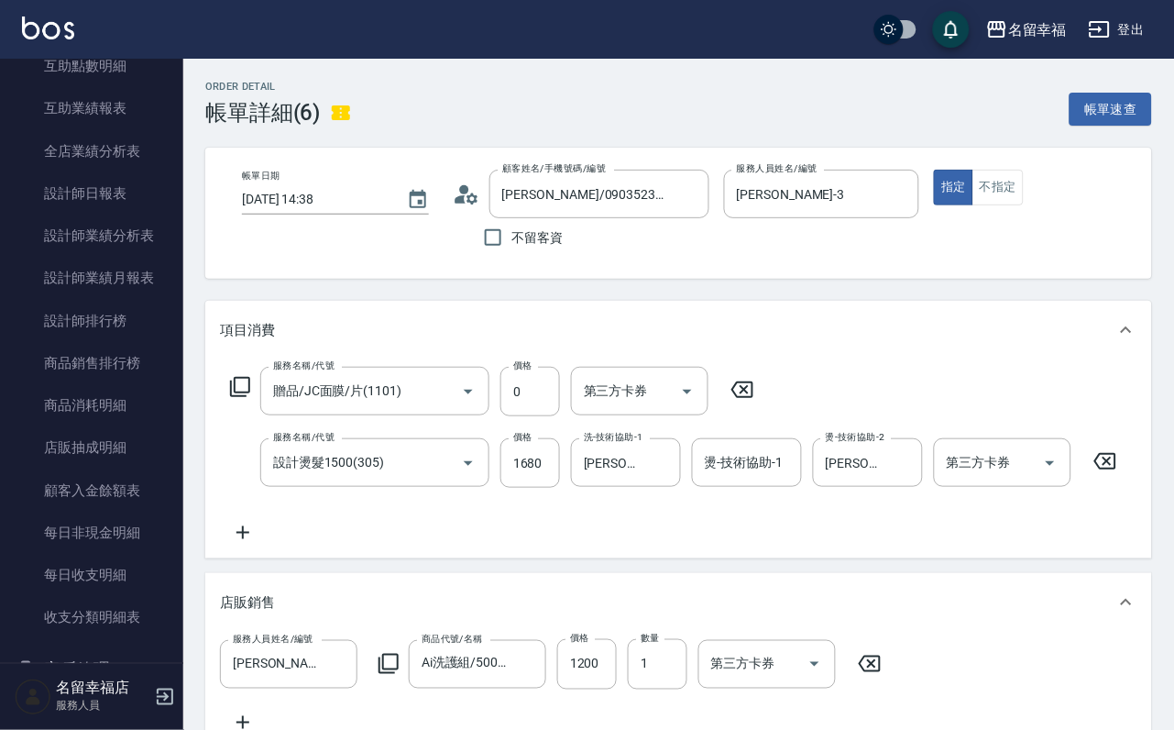
click at [459, 207] on icon at bounding box center [467, 195] width 28 height 28
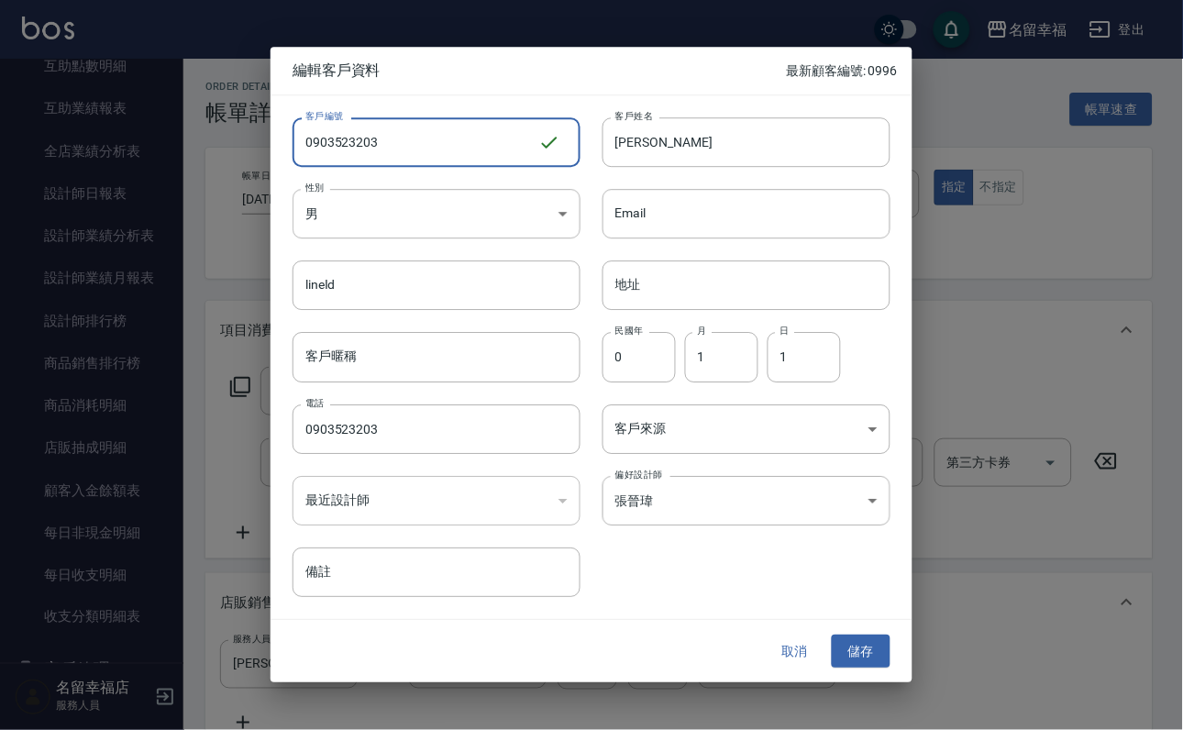
drag, startPoint x: 393, startPoint y: 159, endPoint x: 262, endPoint y: 160, distance: 131.1
click at [262, 160] on div "編輯客戶資料 最新顧客編號: 0996 客戶編號 0903523203 ​ 客戶編號 客戶姓名 [PERSON_NAME] 客戶姓名 性別 男 [DEMOGR…" at bounding box center [591, 365] width 1183 height 730
click at [238, 312] on div at bounding box center [591, 365] width 1183 height 730
click at [70, 356] on div at bounding box center [591, 365] width 1183 height 730
click at [805, 645] on button "取消" at bounding box center [794, 651] width 59 height 34
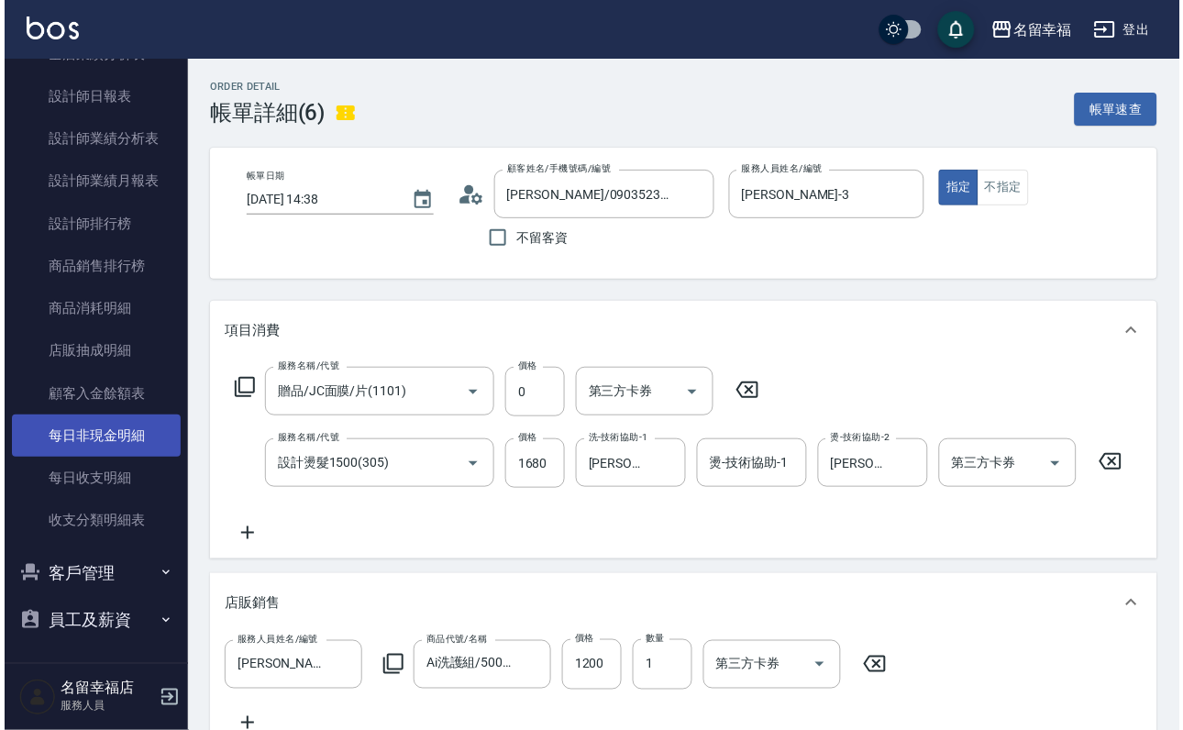
scroll to position [1238, 0]
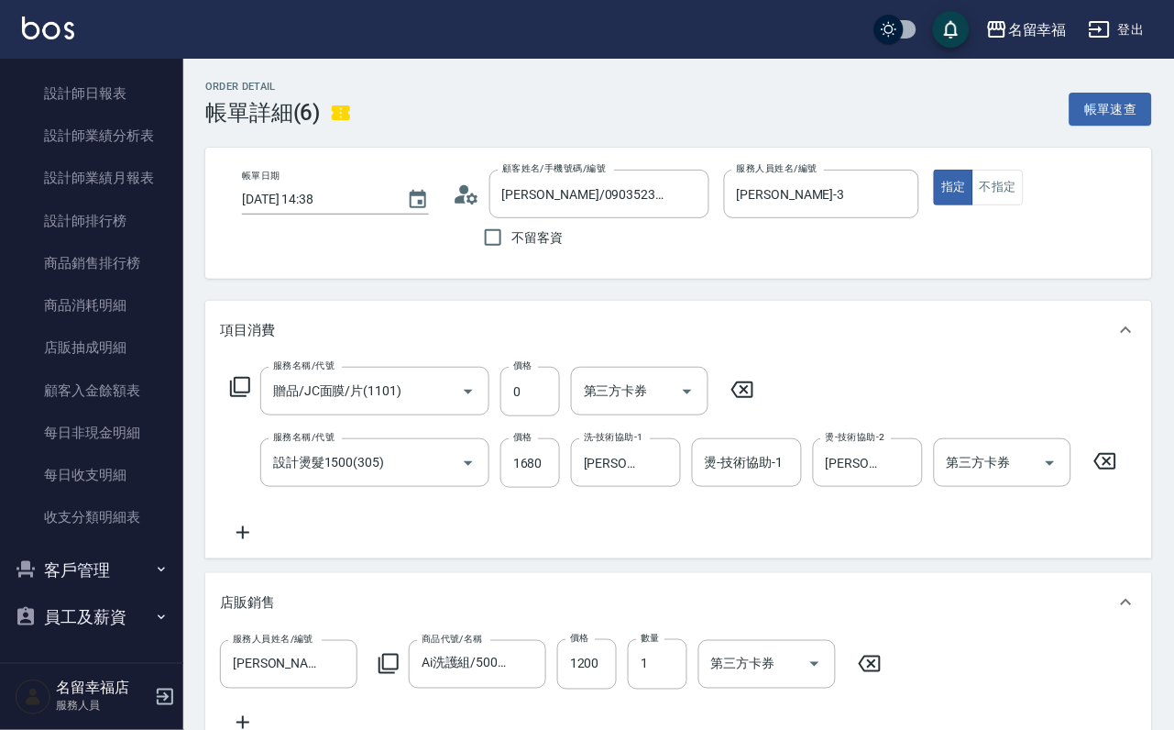
click at [109, 580] on button "客戶管理" at bounding box center [91, 570] width 169 height 48
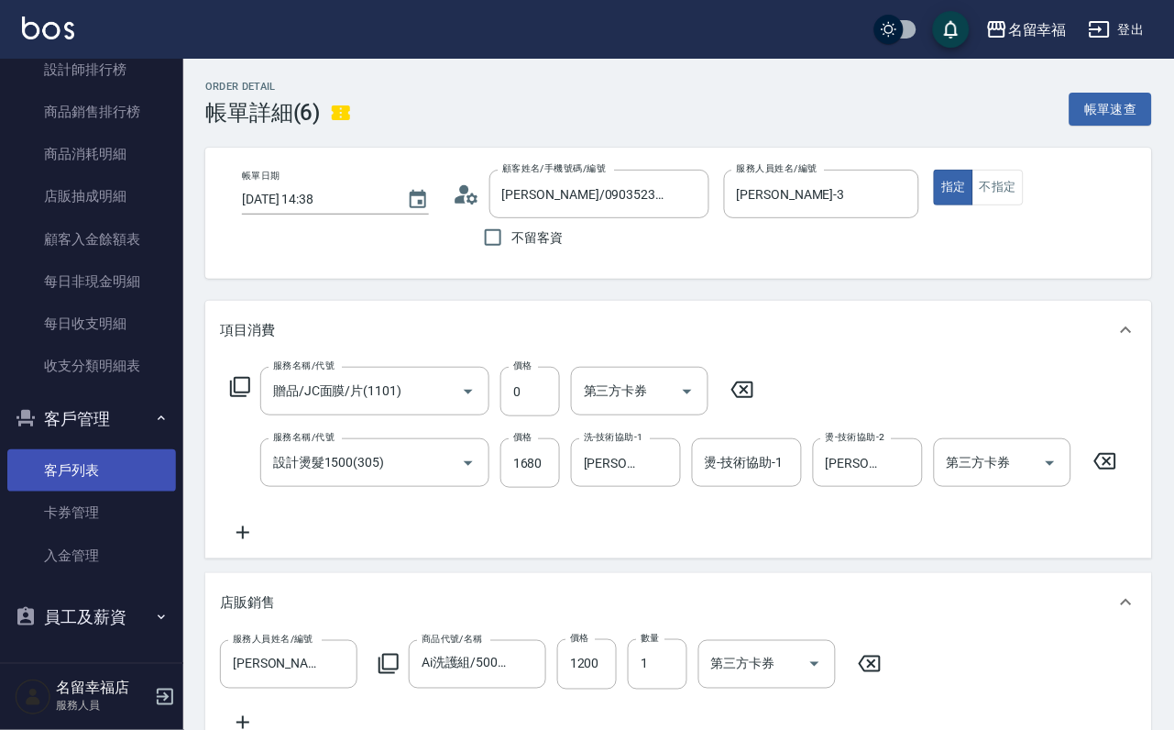
click at [105, 491] on link "客戶列表" at bounding box center [91, 470] width 169 height 42
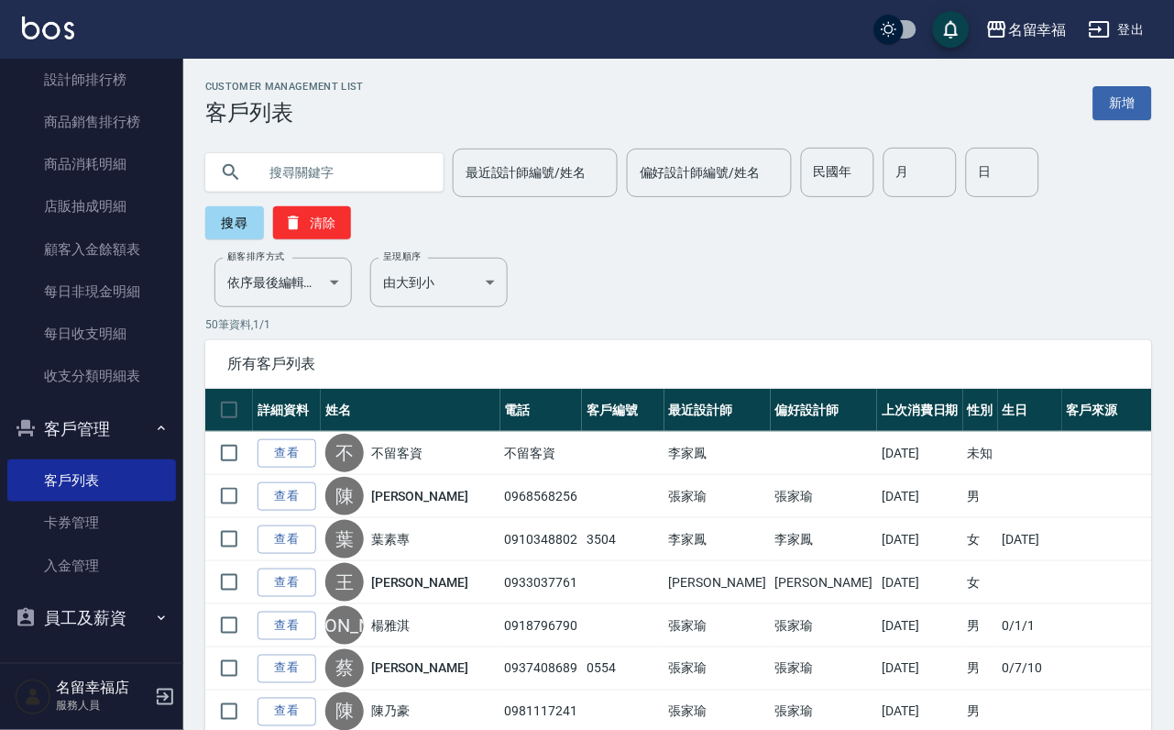
click at [338, 178] on input "text" at bounding box center [343, 173] width 172 height 50
paste input "0903523203"
type input "0903523203"
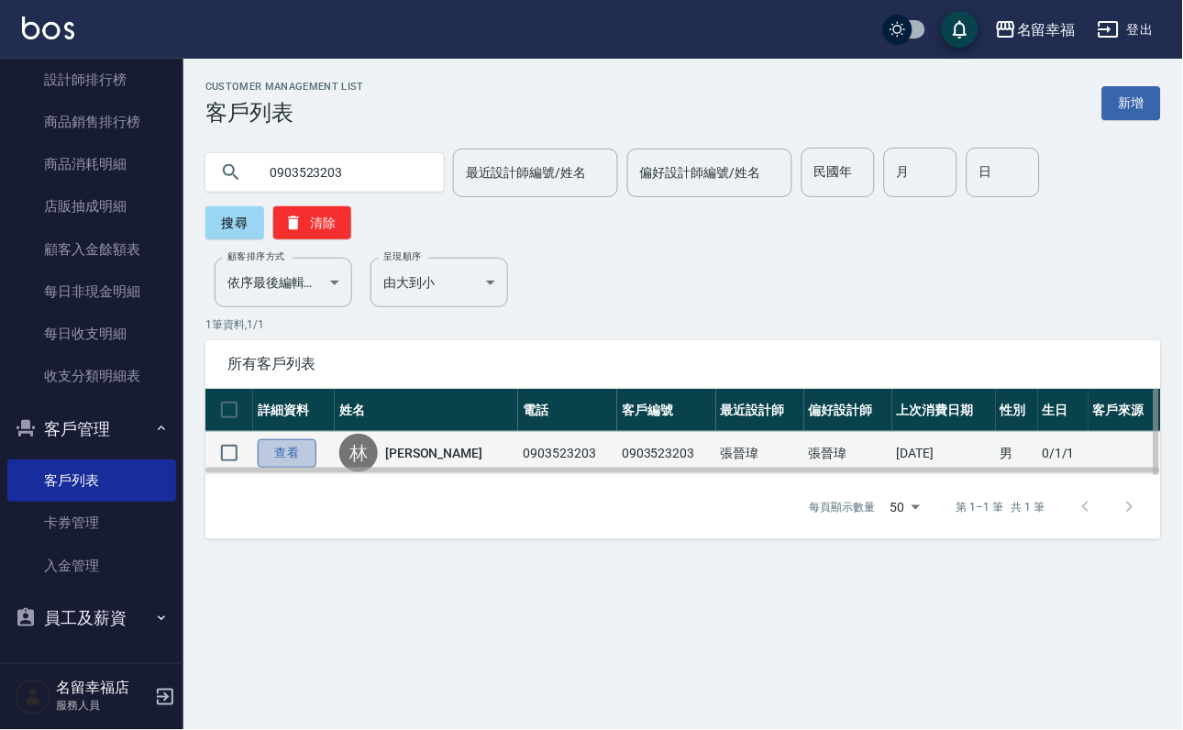
click at [312, 464] on link "查看" at bounding box center [287, 453] width 59 height 28
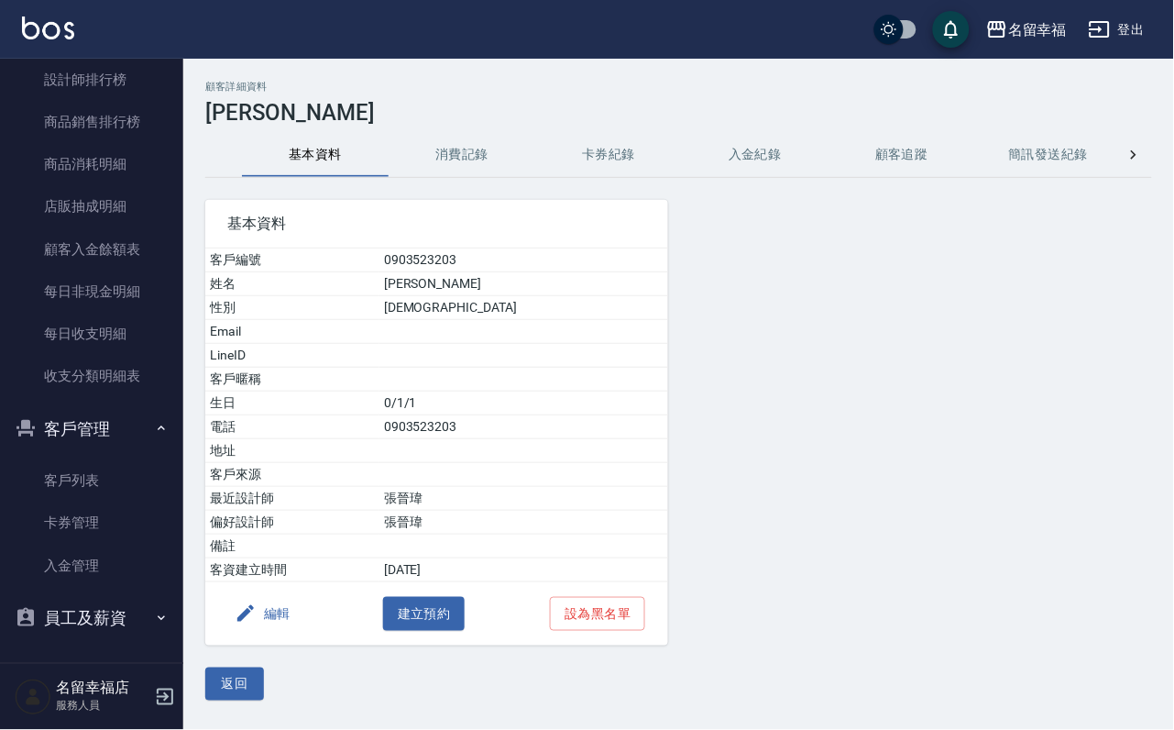
click at [492, 175] on button "消費記錄" at bounding box center [462, 155] width 147 height 44
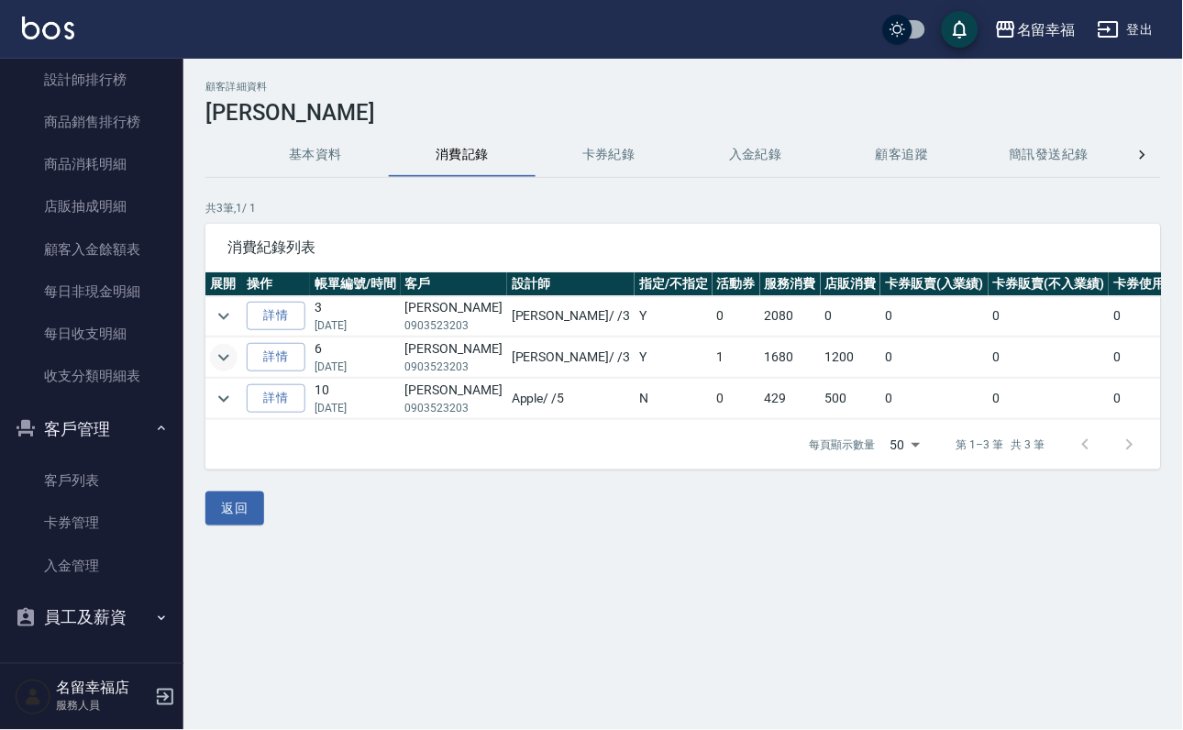
click at [235, 369] on icon "expand row" at bounding box center [224, 358] width 22 height 22
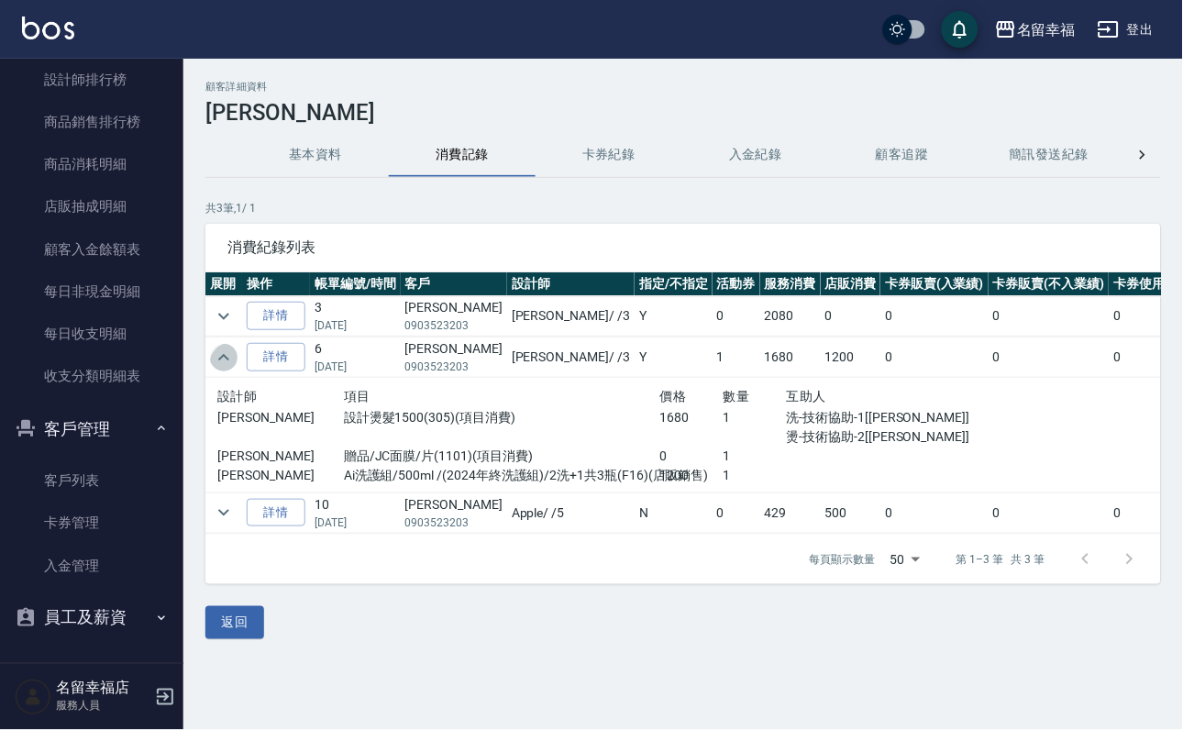
drag, startPoint x: 236, startPoint y: 370, endPoint x: 241, endPoint y: 356, distance: 15.7
click at [235, 356] on icon "expand row" at bounding box center [224, 358] width 22 height 22
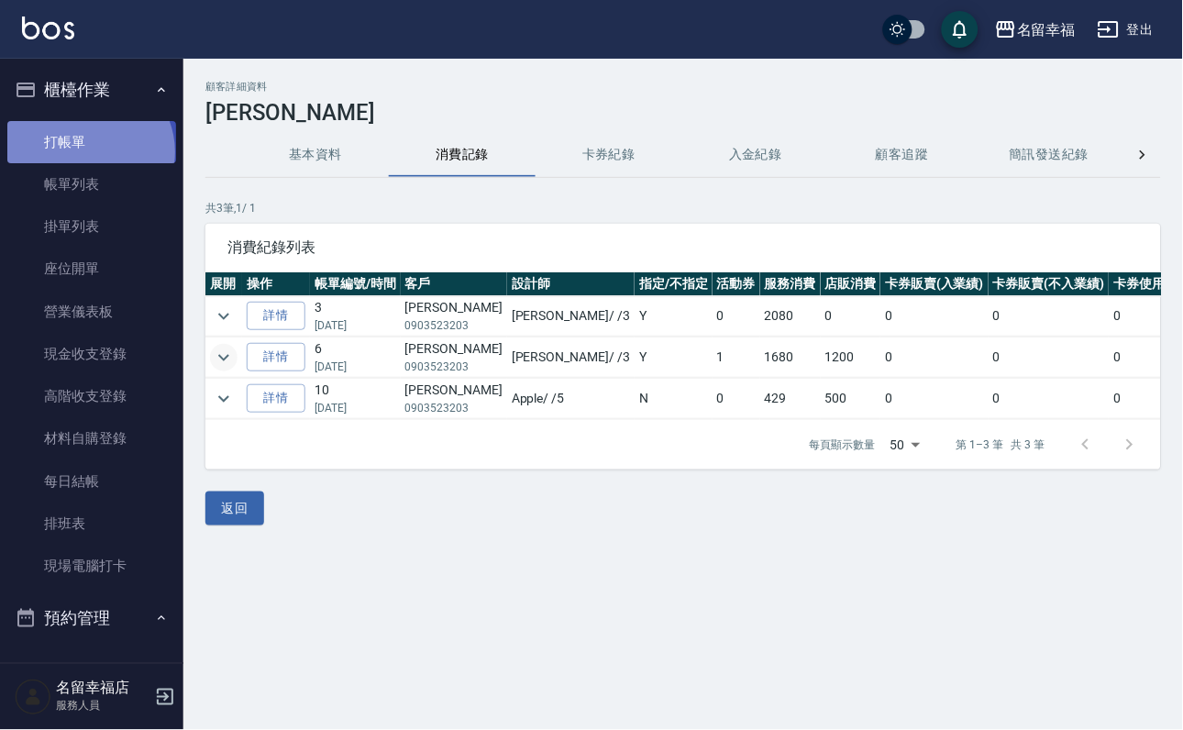
click at [87, 159] on link "打帳單" at bounding box center [91, 142] width 169 height 42
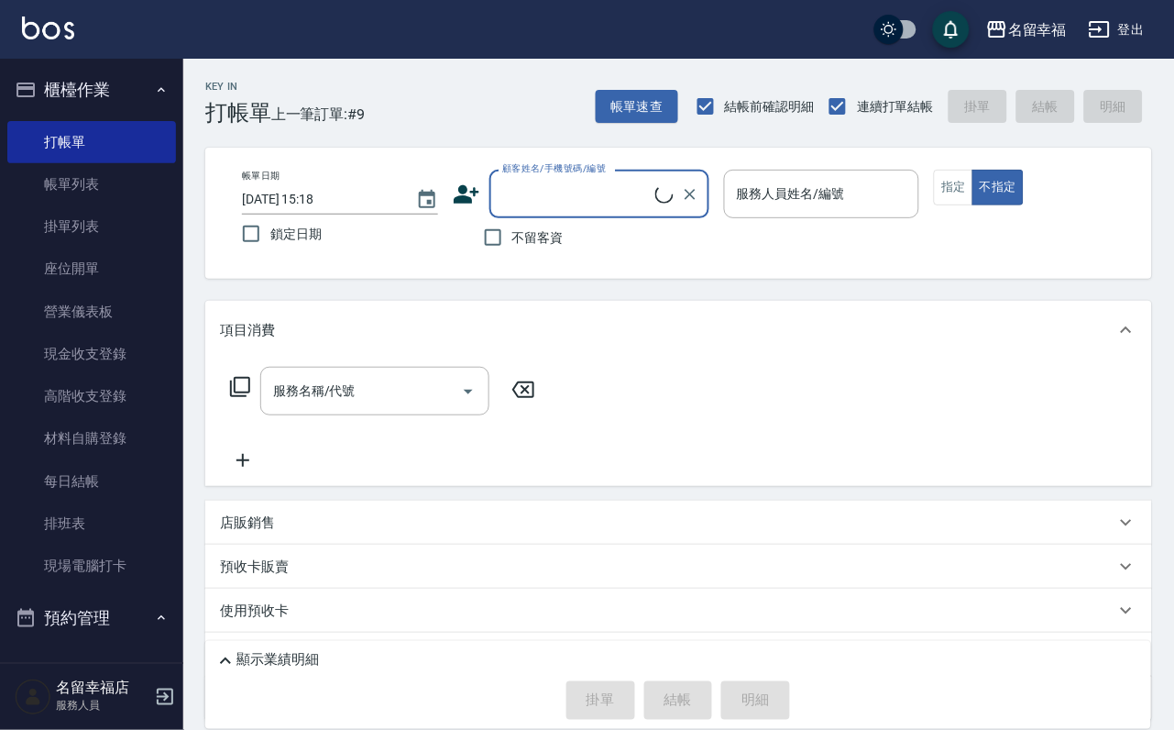
click at [602, 193] on input "顧客姓名/手機號碼/編號" at bounding box center [577, 194] width 158 height 32
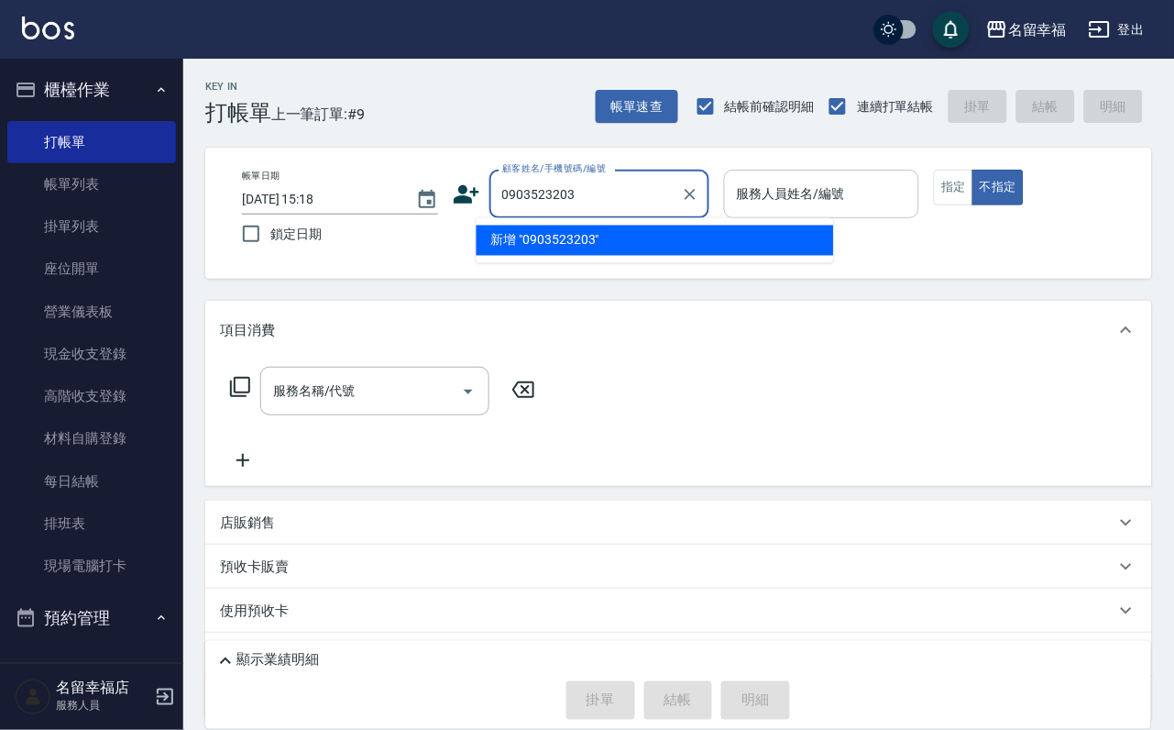
click at [915, 210] on div "服務人員姓名/編號" at bounding box center [822, 194] width 196 height 49
type input "0903523203"
click at [555, 197] on input "顧客姓名/手機號碼/編號" at bounding box center [586, 194] width 176 height 32
click at [567, 235] on li "[PERSON_NAME]/0903523203/0903523203" at bounding box center [656, 241] width 358 height 30
type input "[PERSON_NAME]/0903523203/0903523203"
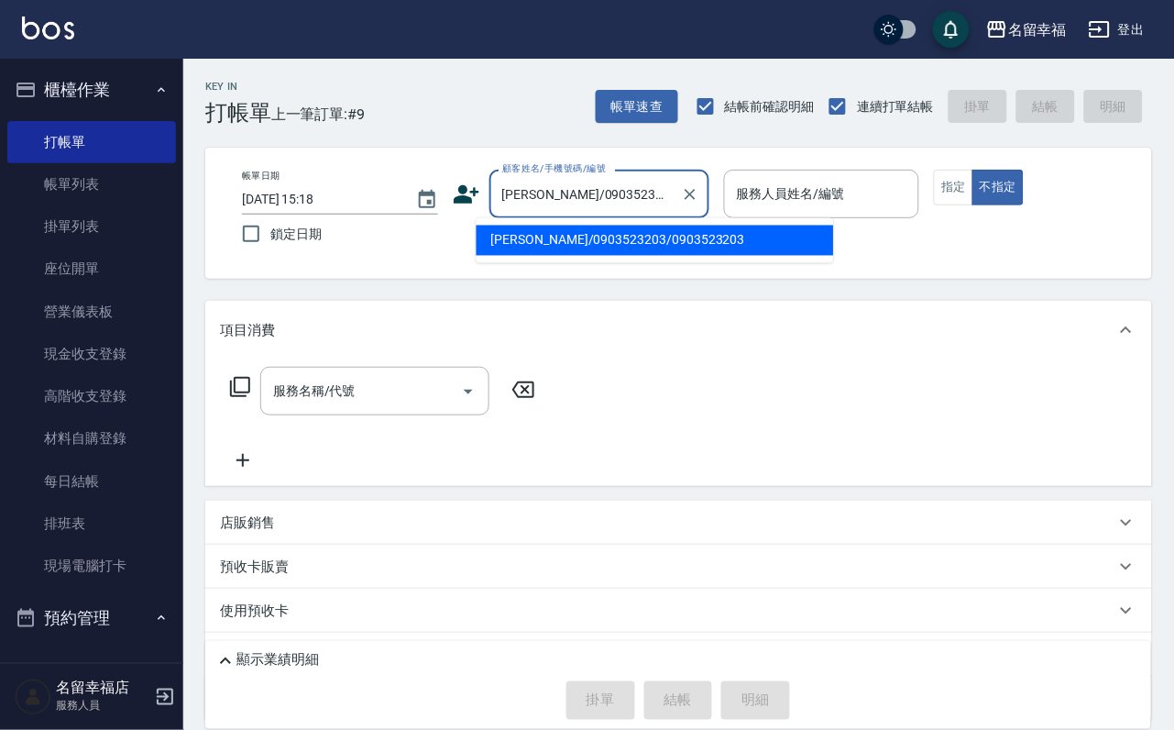
type input "[PERSON_NAME]-3"
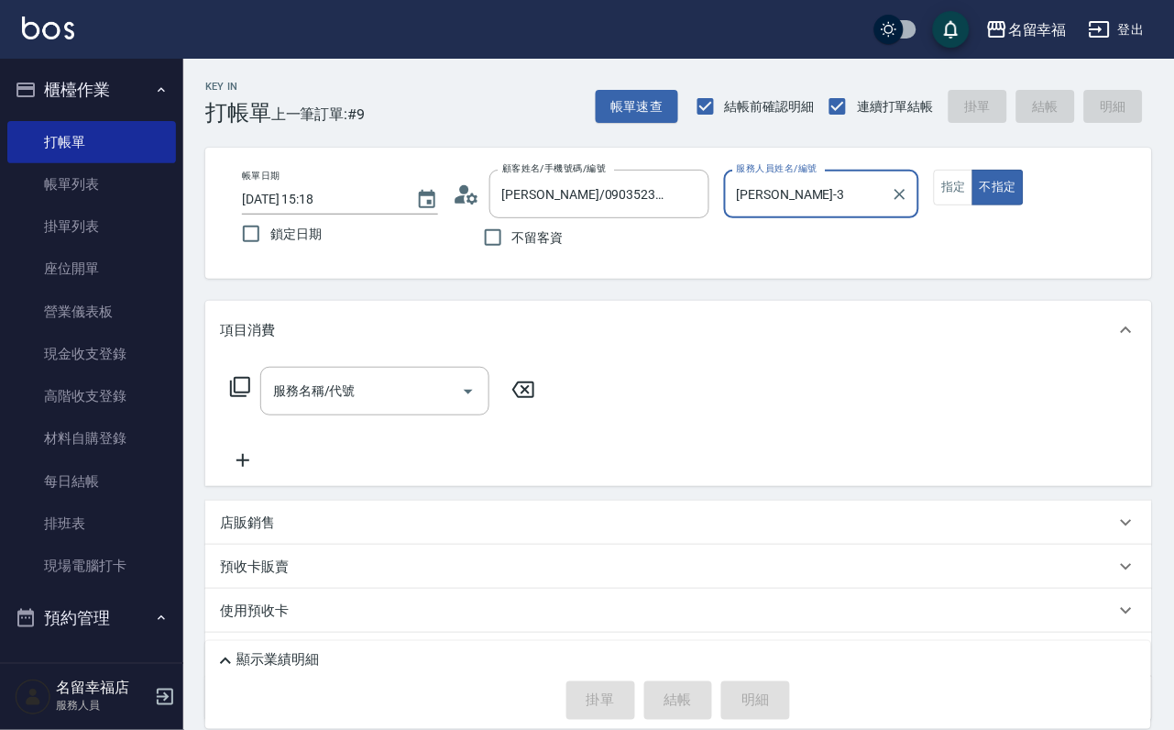
drag, startPoint x: 1042, startPoint y: 226, endPoint x: 1025, endPoint y: 229, distance: 17.6
click at [974, 205] on button "指定" at bounding box center [953, 188] width 39 height 36
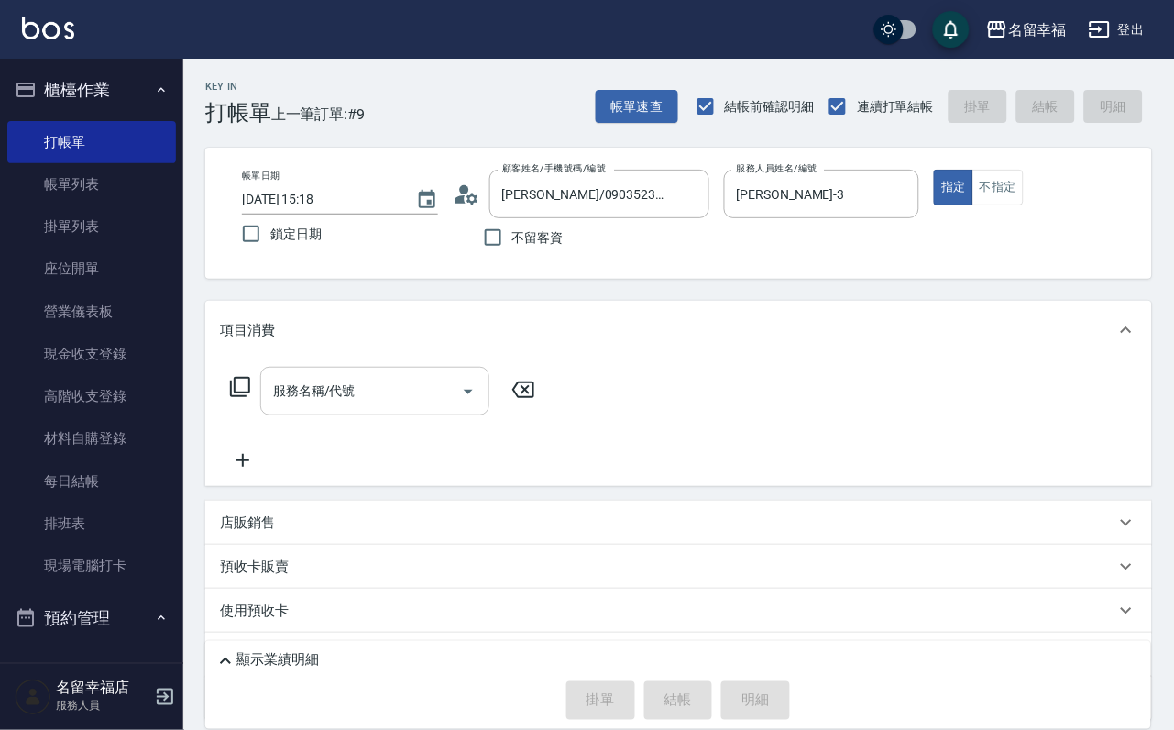
click at [403, 383] on div "服務名稱/代號 服務名稱/代號" at bounding box center [678, 422] width 947 height 127
click at [403, 383] on div "服務名稱/代號" at bounding box center [374, 391] width 229 height 49
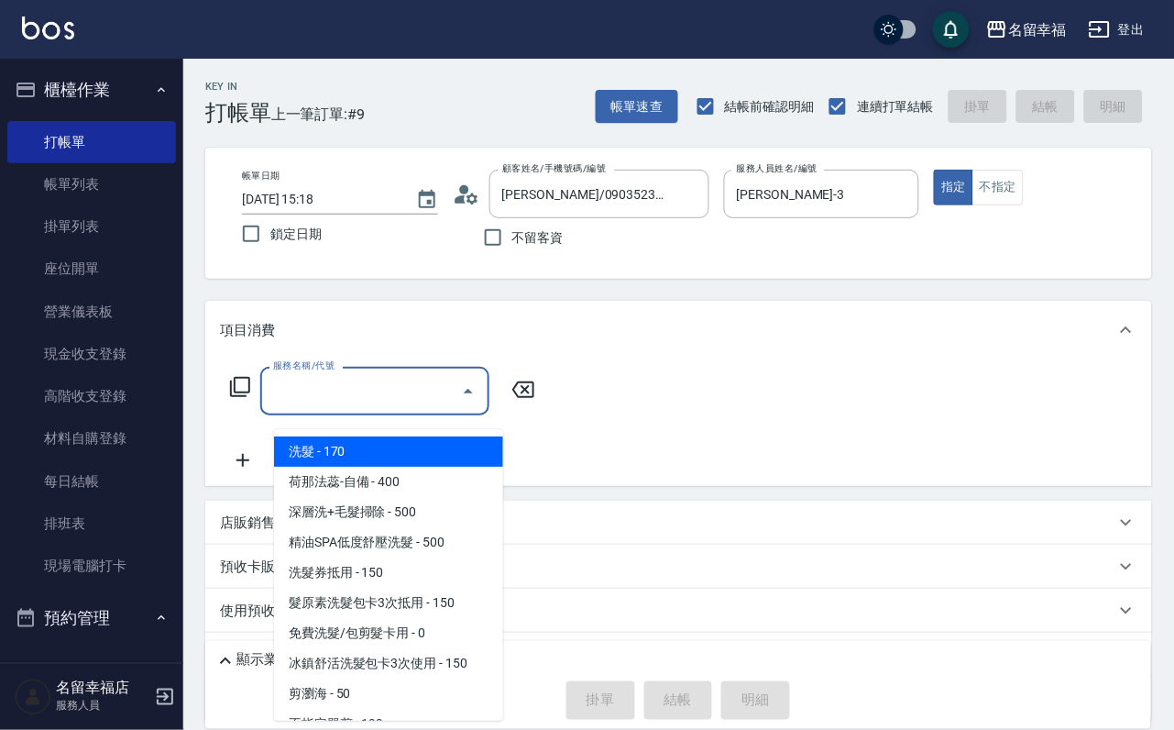
click at [404, 384] on div "服務名稱/代號" at bounding box center [374, 391] width 229 height 49
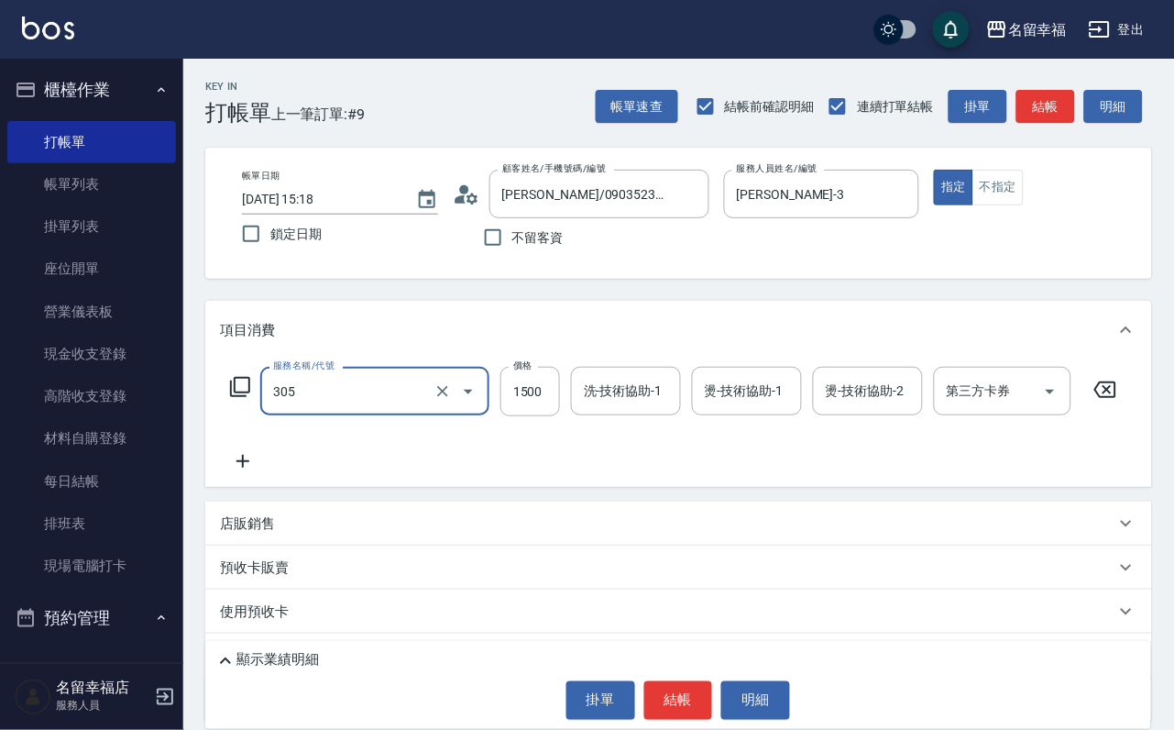
type input "設計燙髮1500(305)"
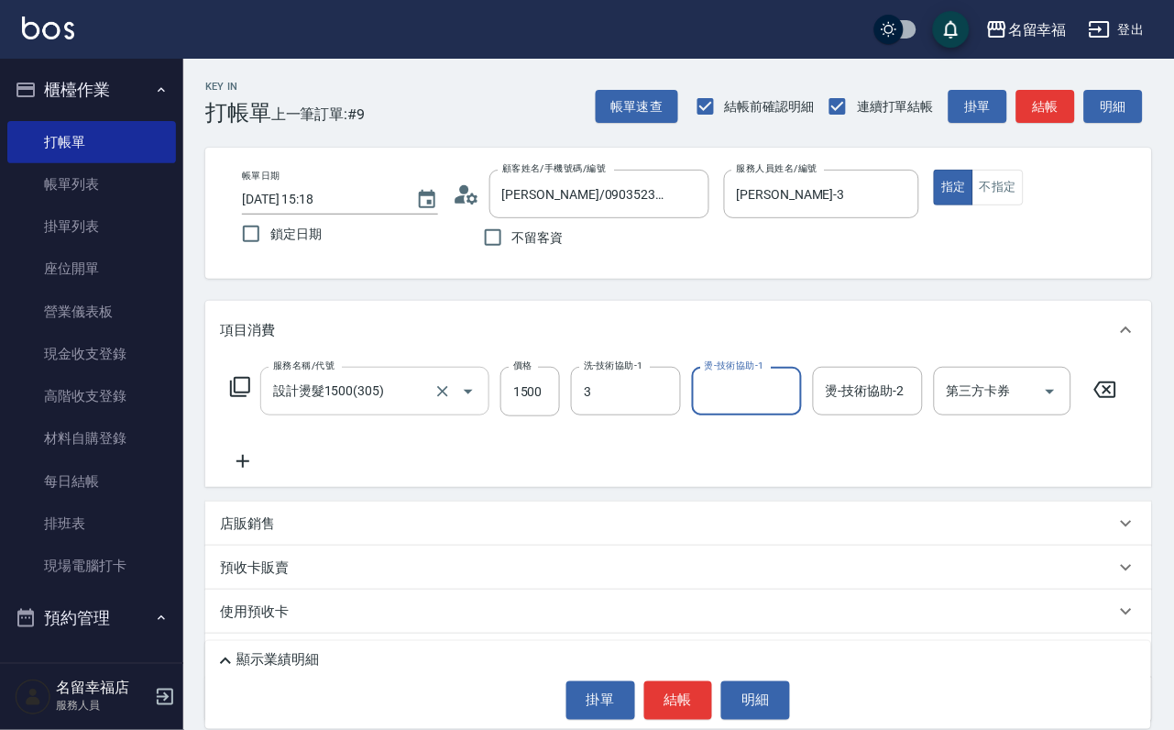
type input "[PERSON_NAME]-3"
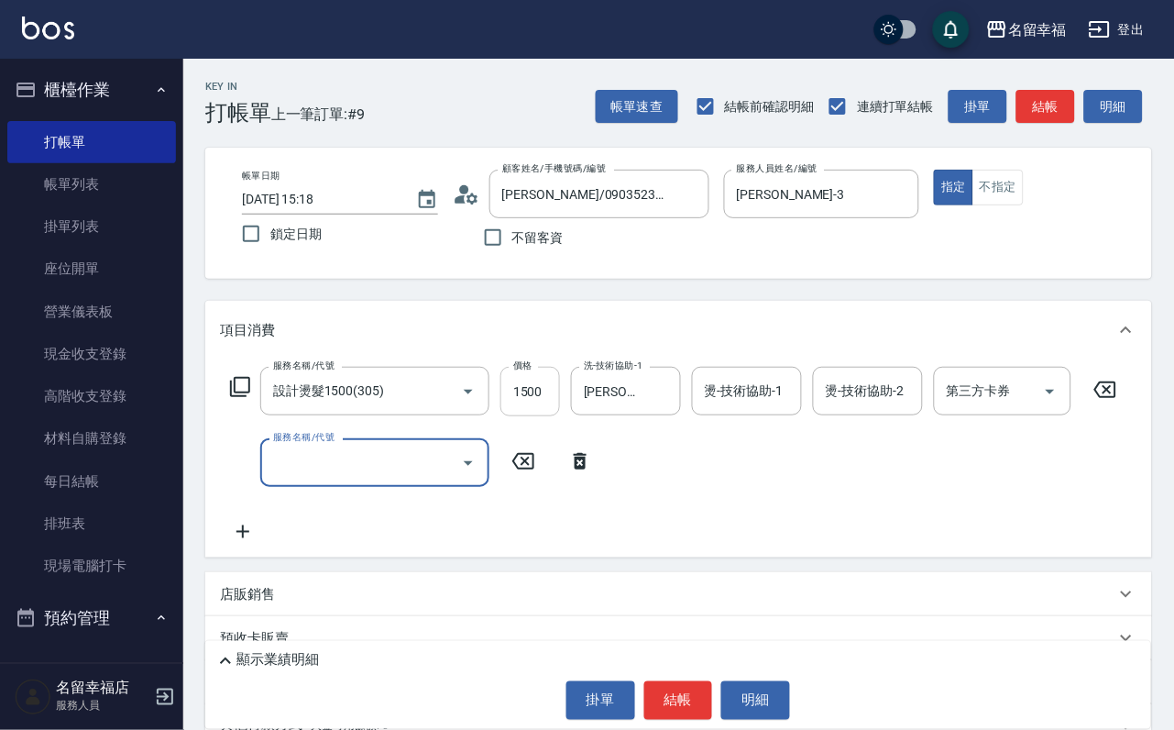
click at [539, 413] on input "1500" at bounding box center [531, 392] width 60 height 50
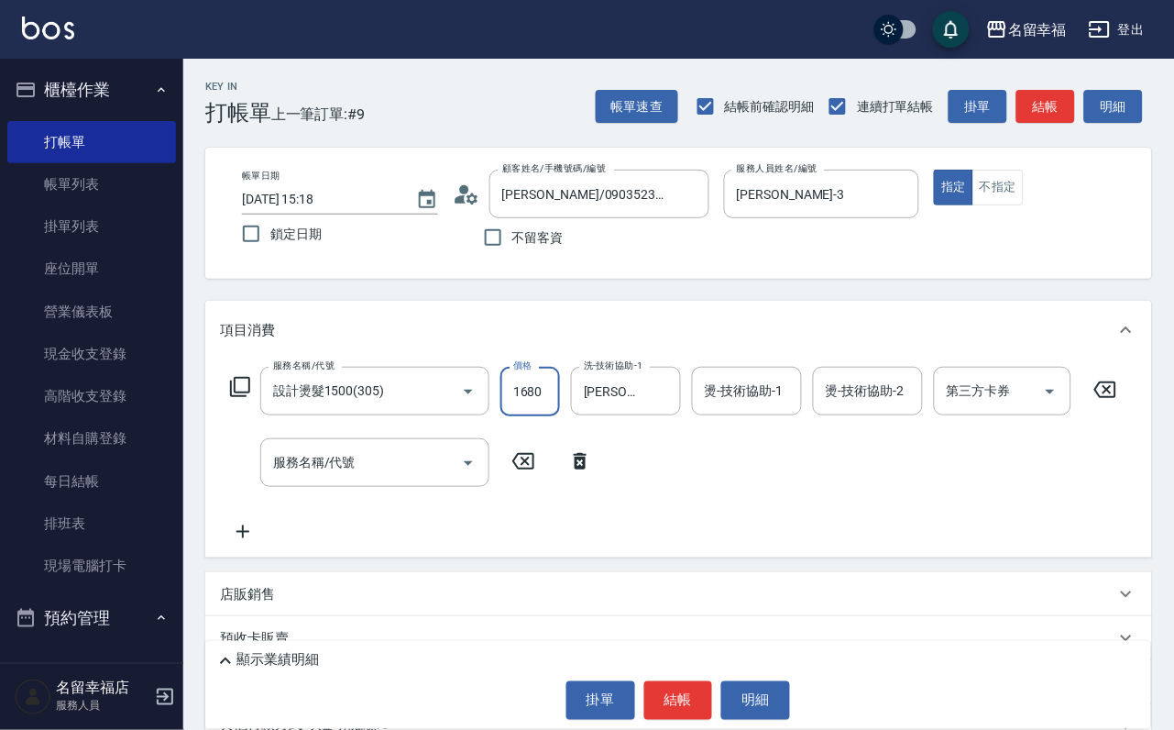
scroll to position [0, 1]
type input "1680"
click at [741, 407] on input "燙-技術協助-1" at bounding box center [747, 391] width 94 height 32
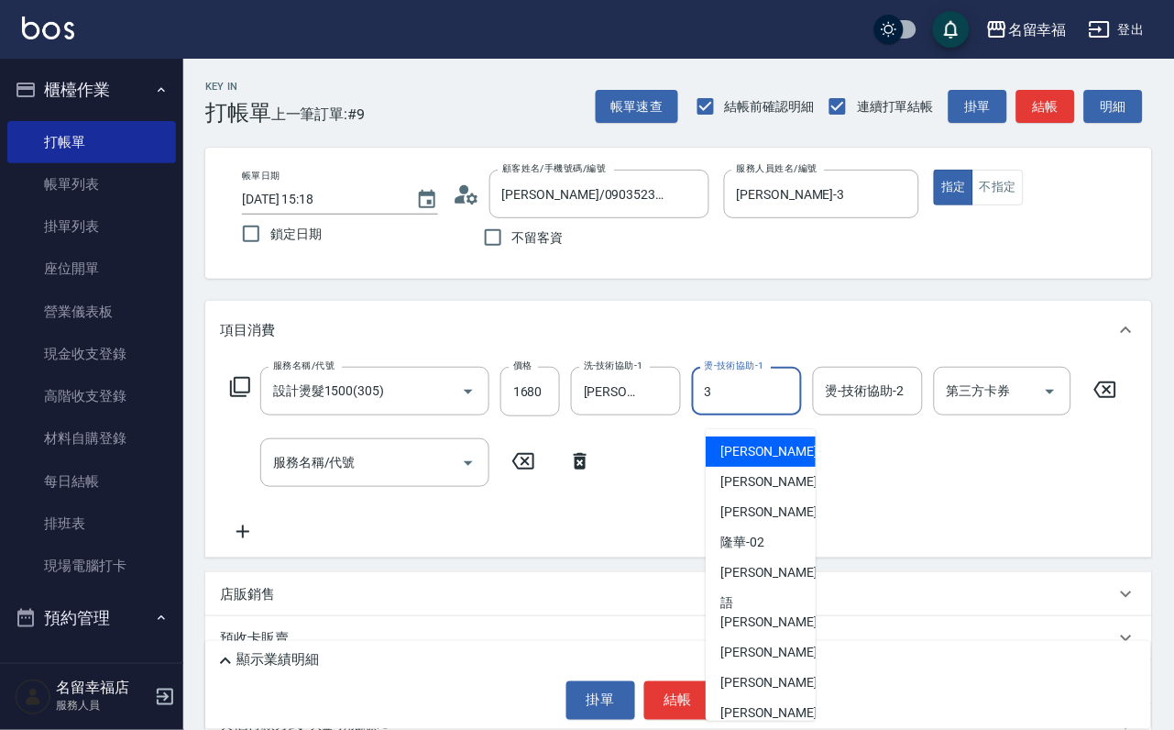
type input "[PERSON_NAME]-3"
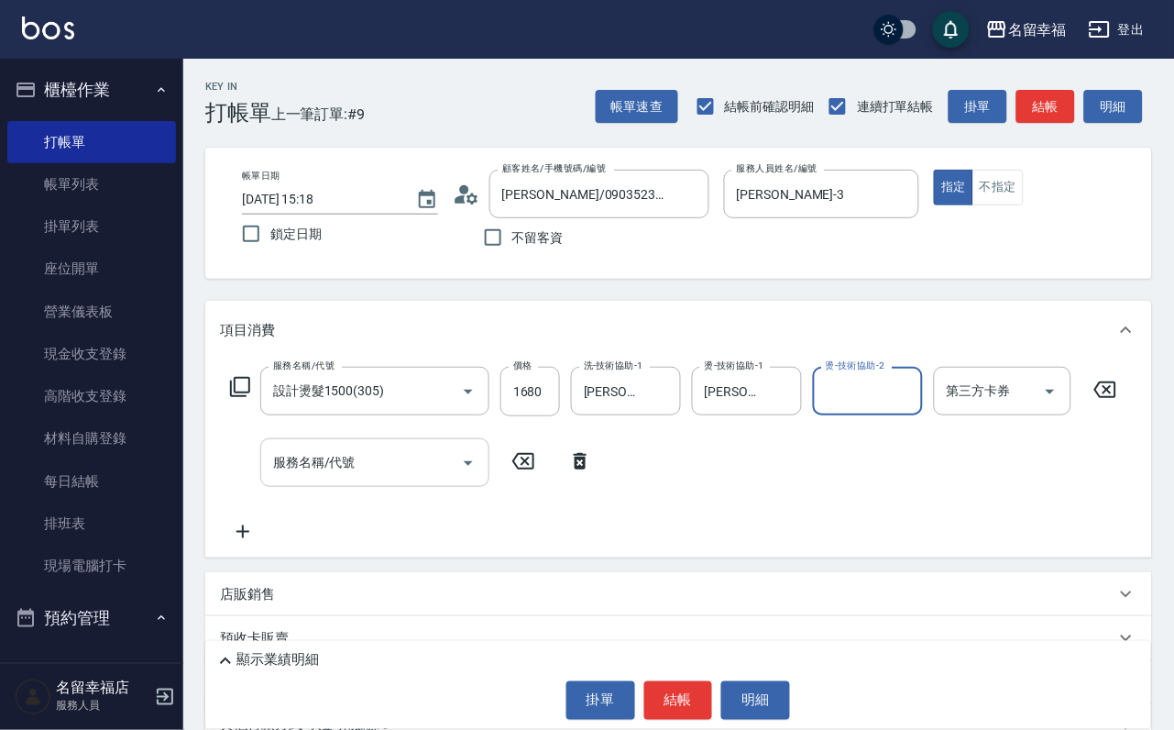
drag, startPoint x: 397, startPoint y: 493, endPoint x: 408, endPoint y: 500, distance: 12.7
click at [397, 479] on input "服務名稱/代號" at bounding box center [361, 462] width 185 height 32
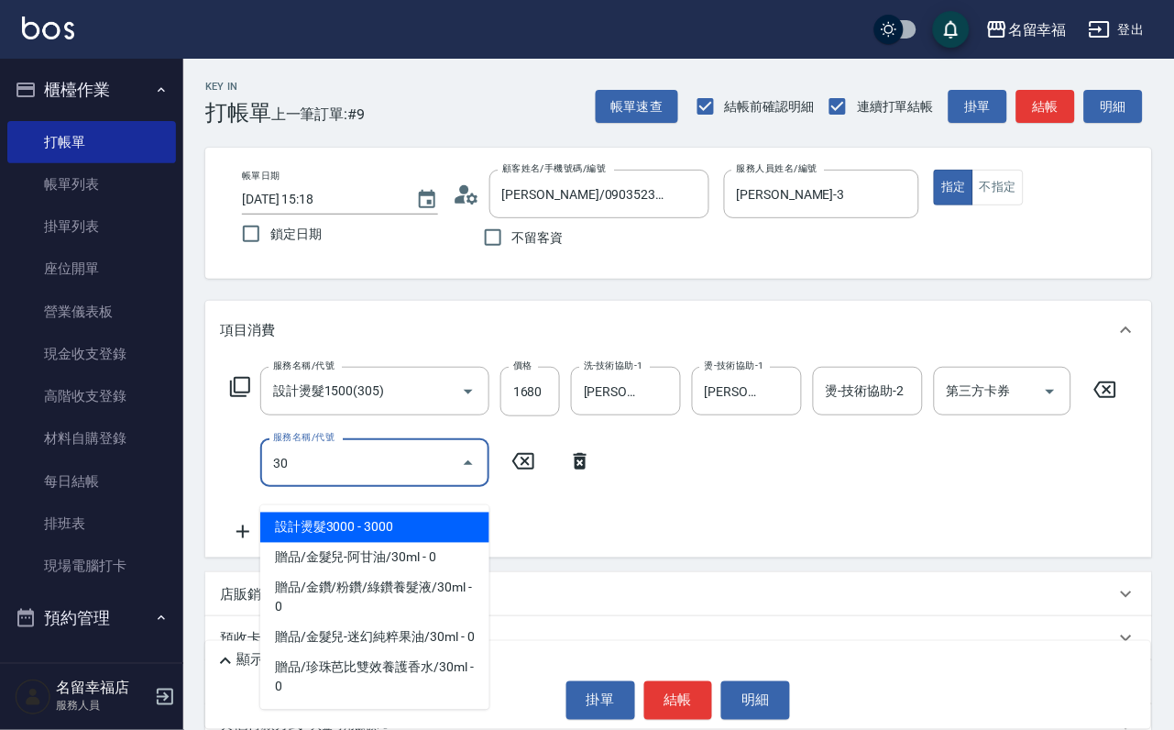
type input "3"
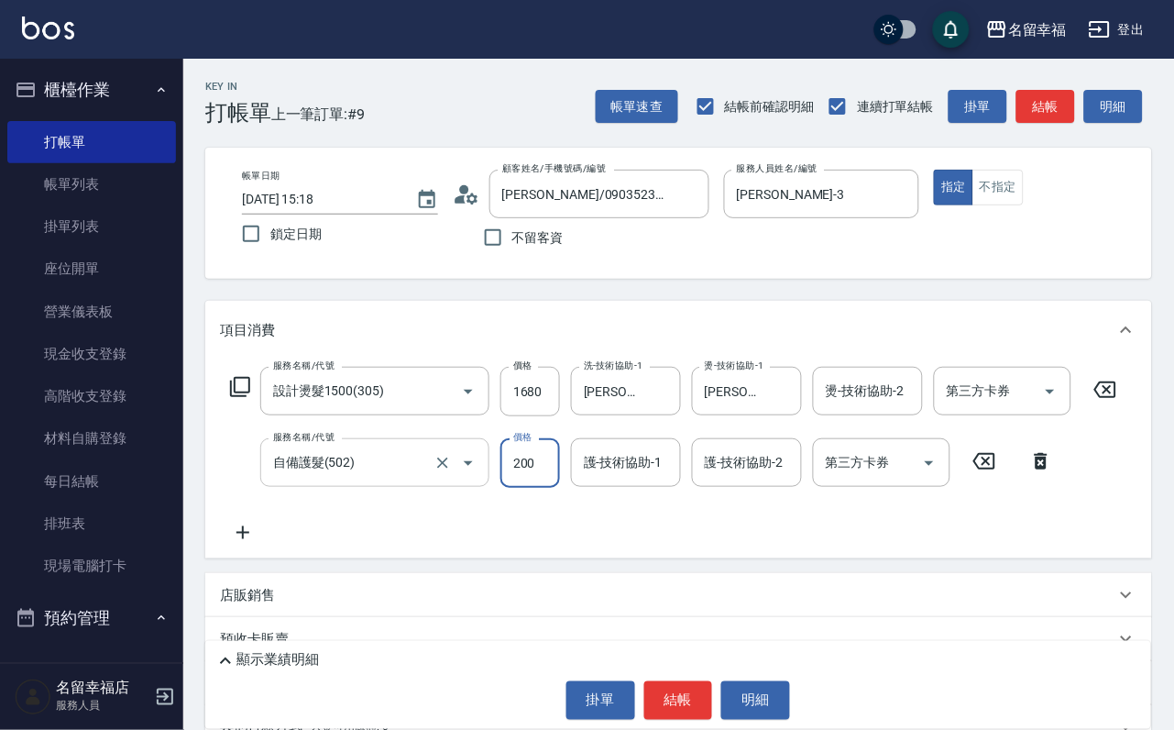
click at [430, 487] on div at bounding box center [455, 462] width 51 height 49
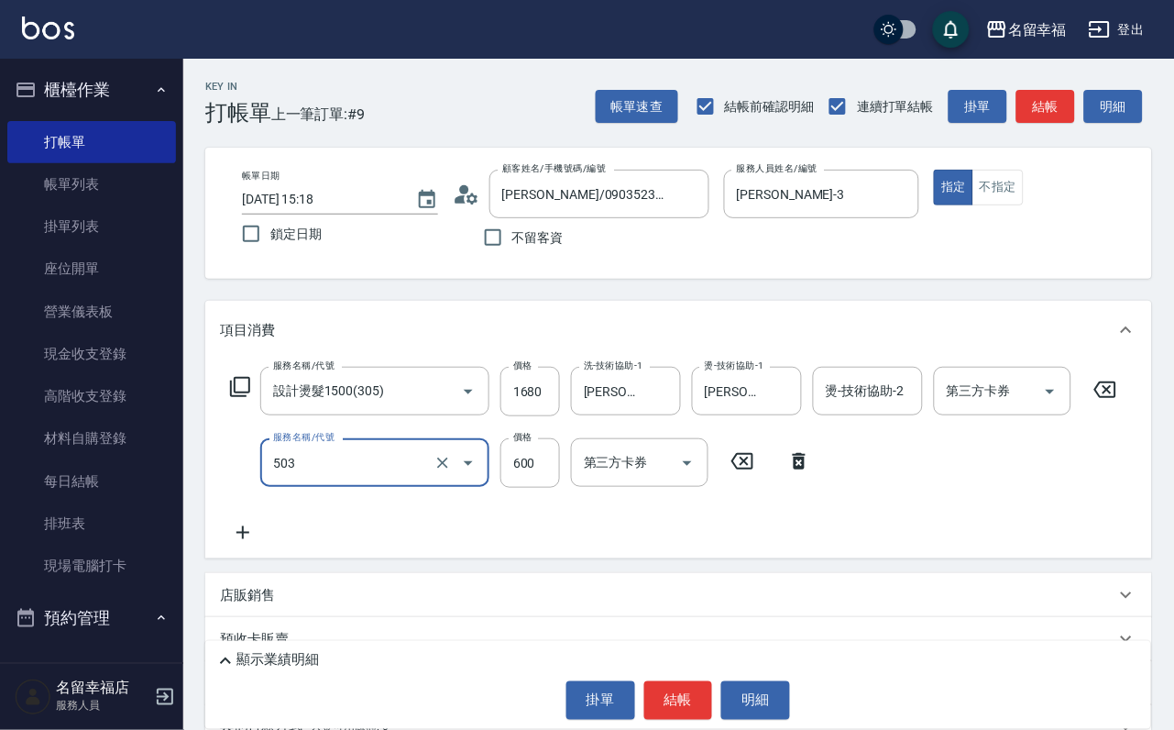
type input "小麥蛋白護髮(503)"
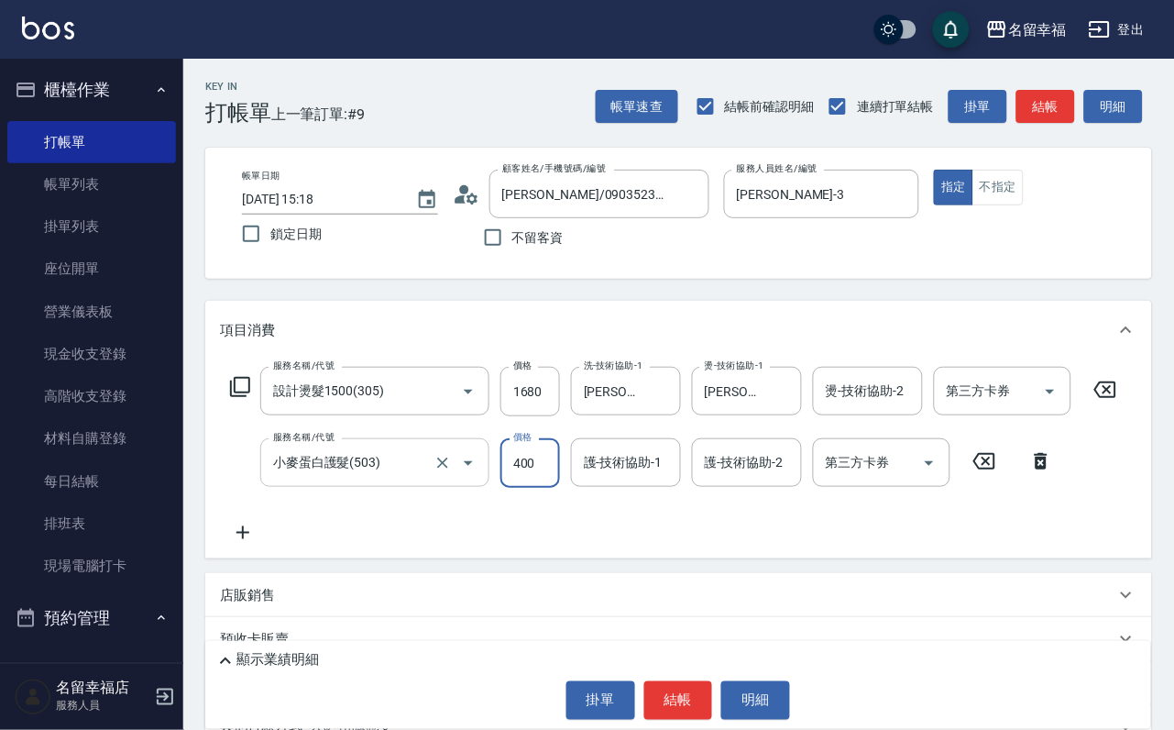
type input "400"
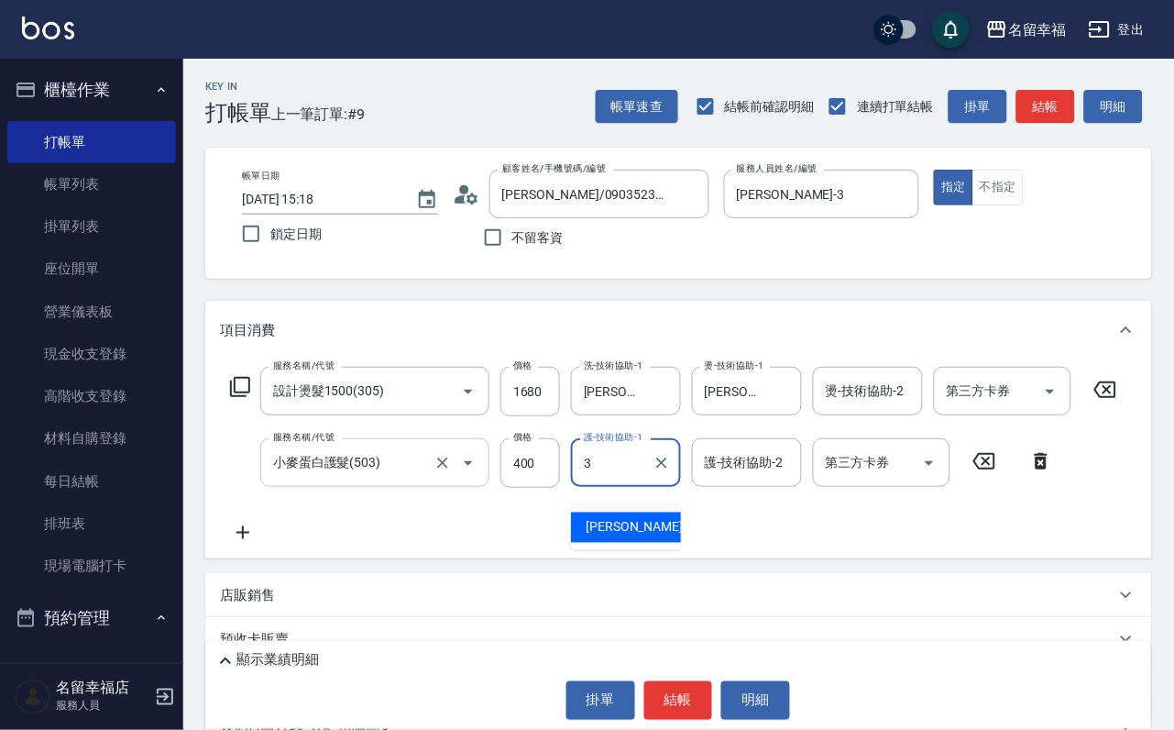
type input "[PERSON_NAME]-3"
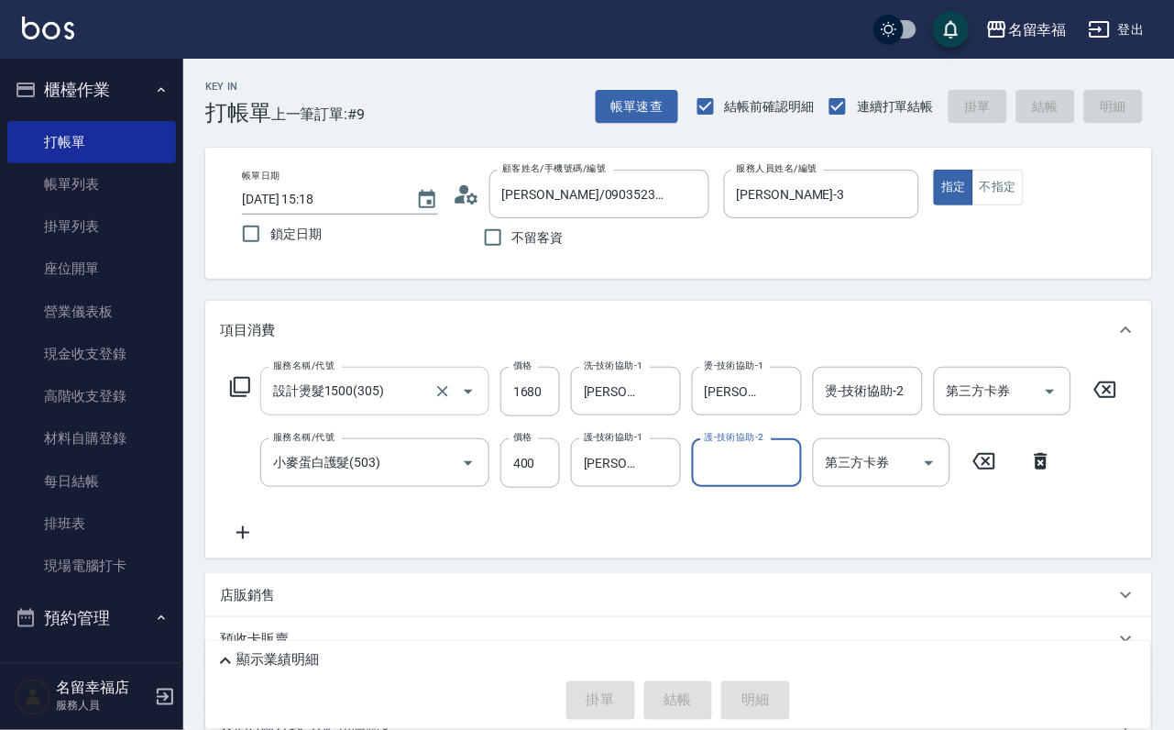
type input "[DATE] 15:20"
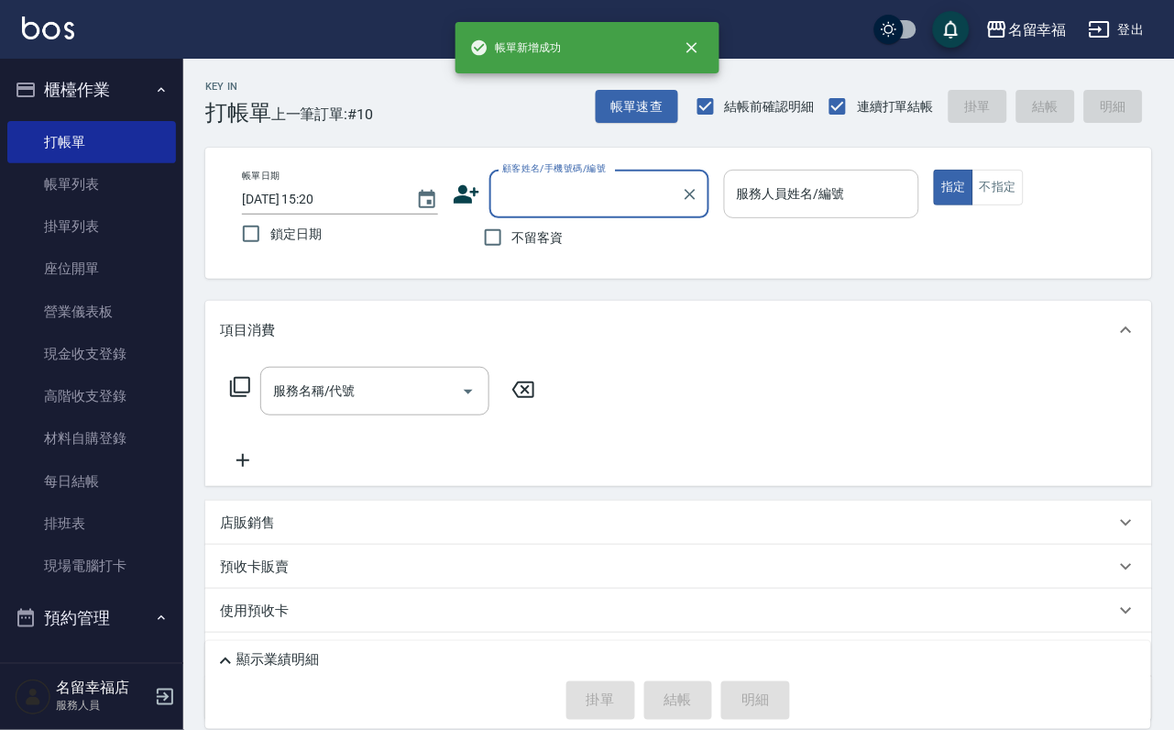
click at [912, 193] on input "服務人員姓名/編號" at bounding box center [822, 194] width 180 height 32
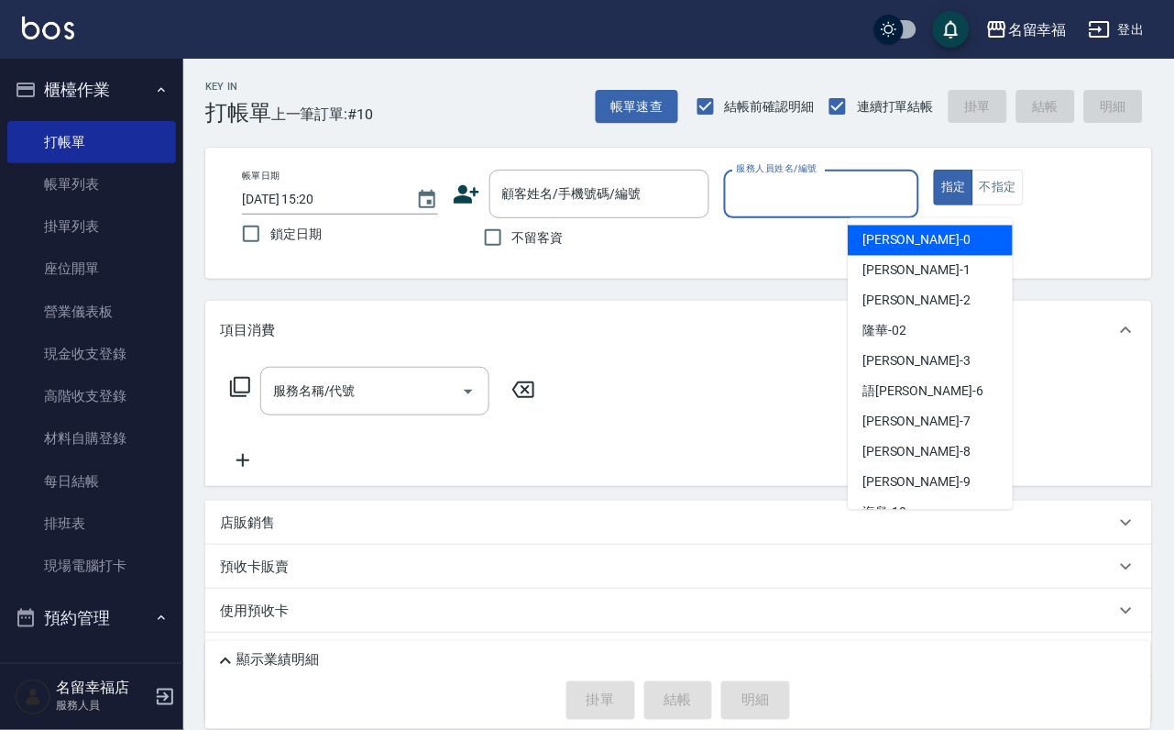
click at [564, 234] on span "不留客資" at bounding box center [537, 237] width 51 height 19
click at [512, 234] on input "不留客資" at bounding box center [493, 237] width 39 height 39
checkbox input "true"
click at [908, 198] on input "服務人員姓名/編號" at bounding box center [822, 194] width 180 height 32
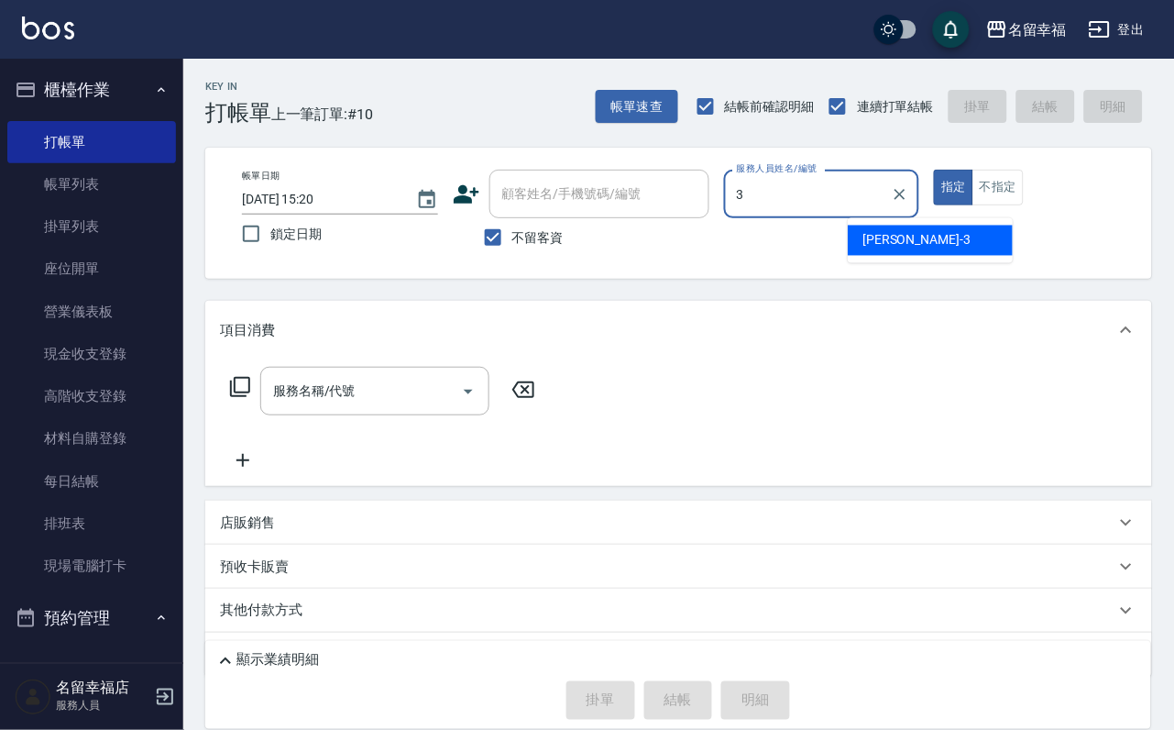
type input "[PERSON_NAME]-3"
type button "true"
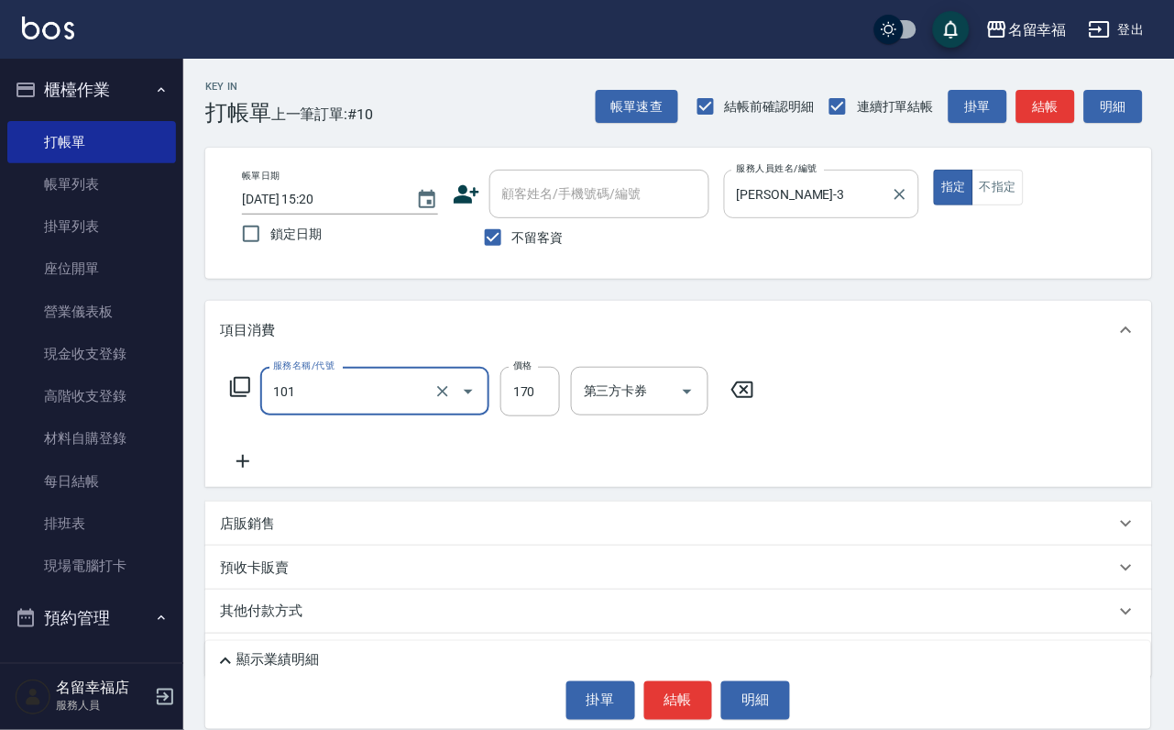
type input "洗髮(101)"
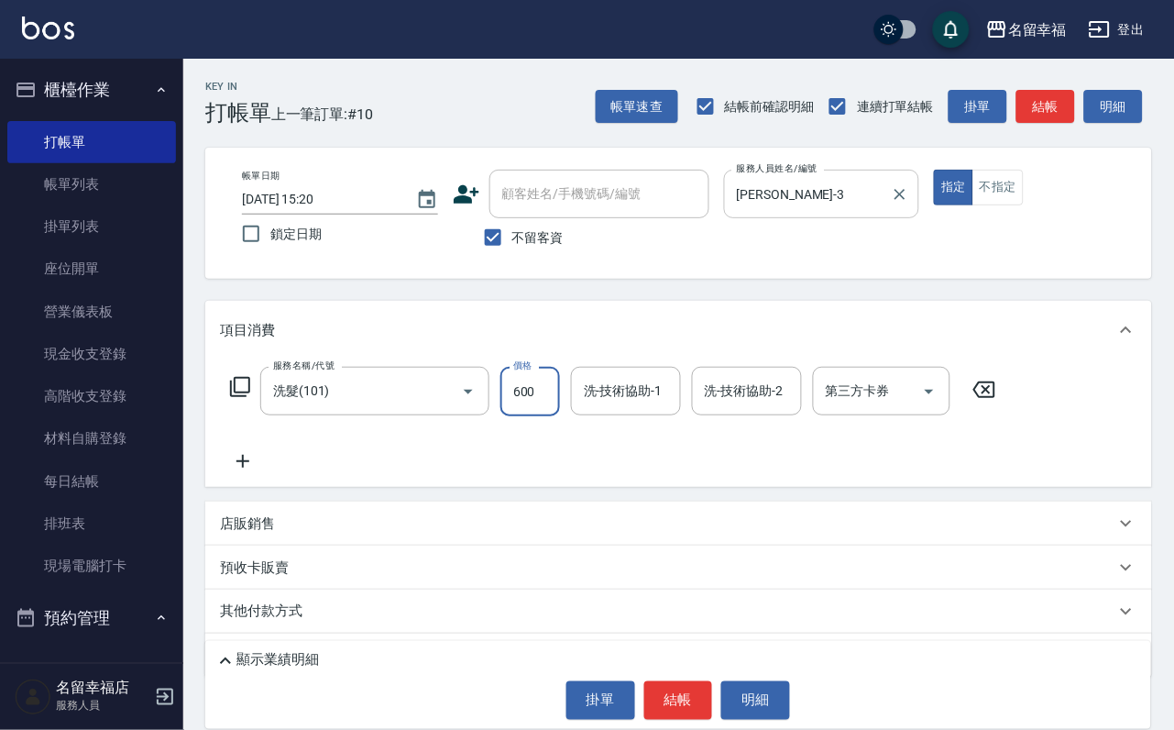
type input "600"
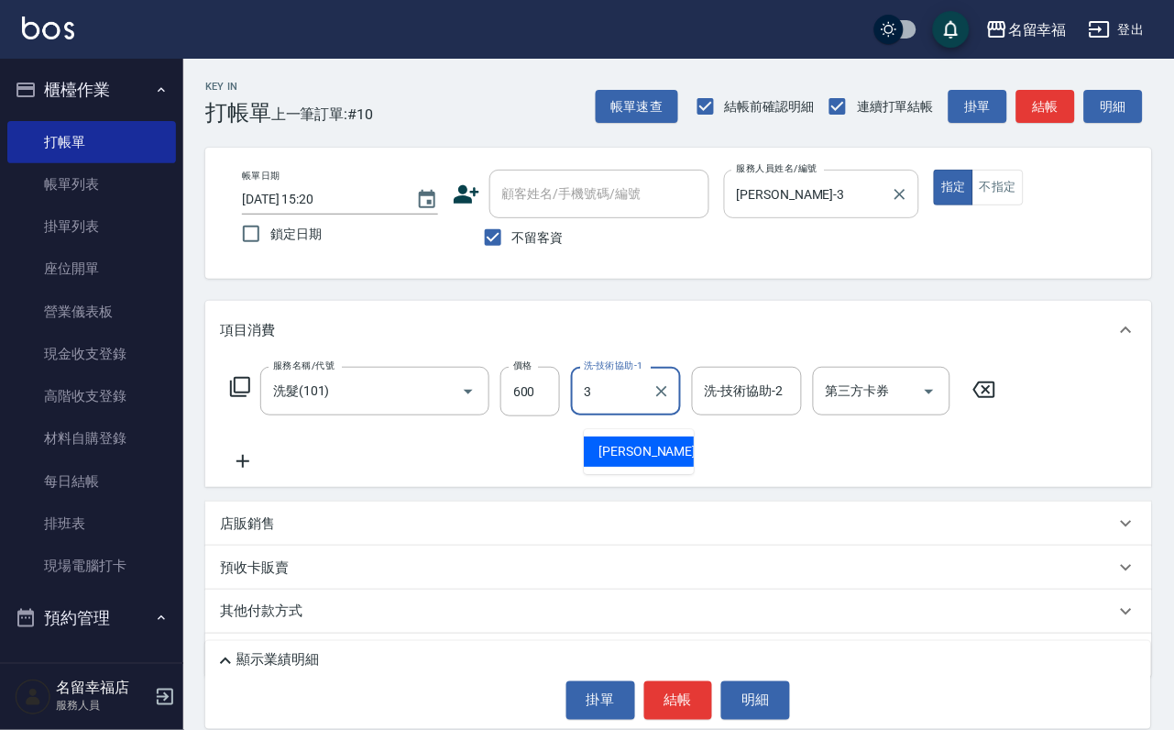
type input "[PERSON_NAME]-3"
